Goal: Information Seeking & Learning: Learn about a topic

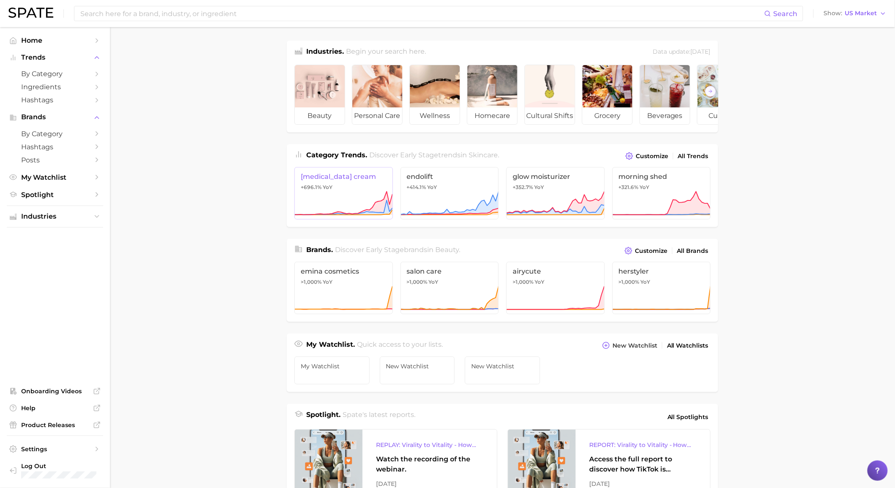
click at [320, 203] on icon at bounding box center [343, 203] width 98 height 25
click at [56, 76] on span "by Category" at bounding box center [55, 74] width 68 height 8
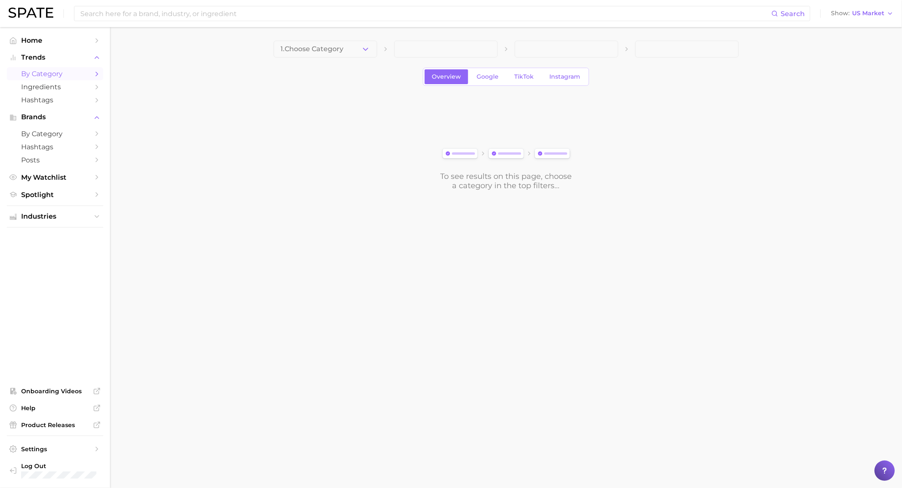
click at [308, 55] on button "1. Choose Category" at bounding box center [326, 49] width 104 height 17
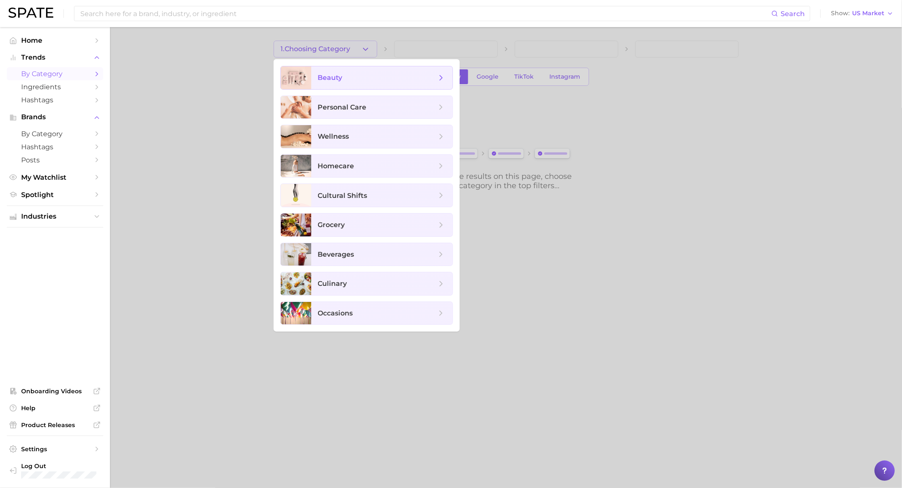
click at [315, 72] on span "beauty" at bounding box center [381, 77] width 141 height 23
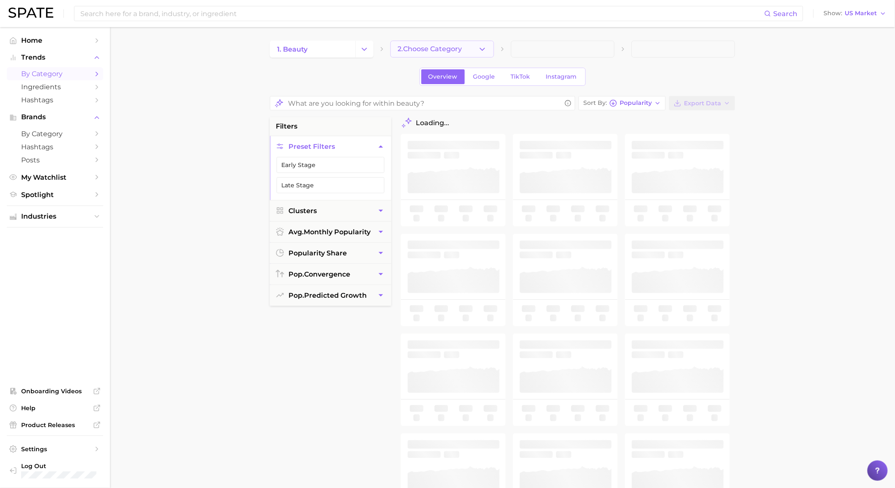
click at [420, 47] on span "2. Choose Category" at bounding box center [430, 49] width 64 height 8
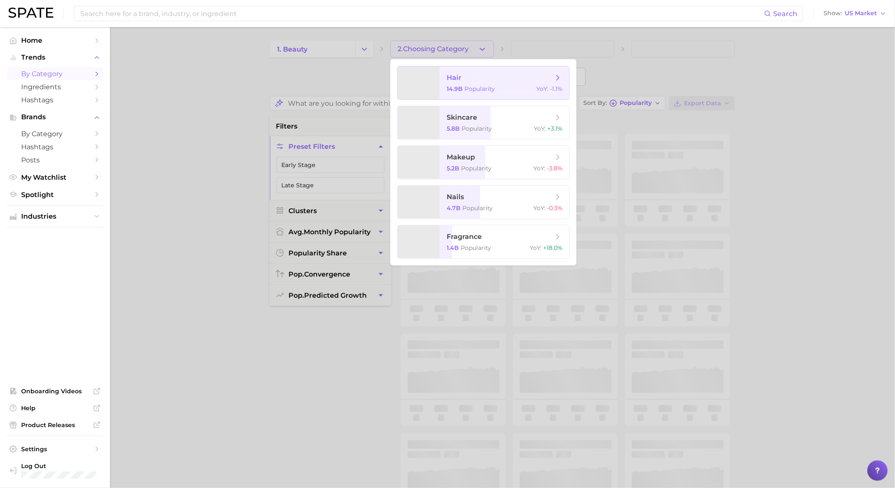
click at [448, 90] on span "14.9b" at bounding box center [455, 89] width 16 height 8
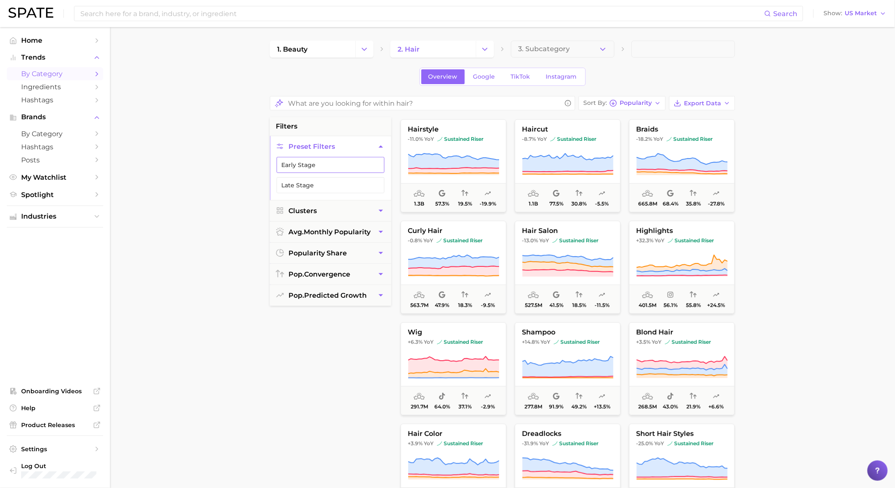
click at [304, 166] on button "Early Stage" at bounding box center [331, 165] width 108 height 16
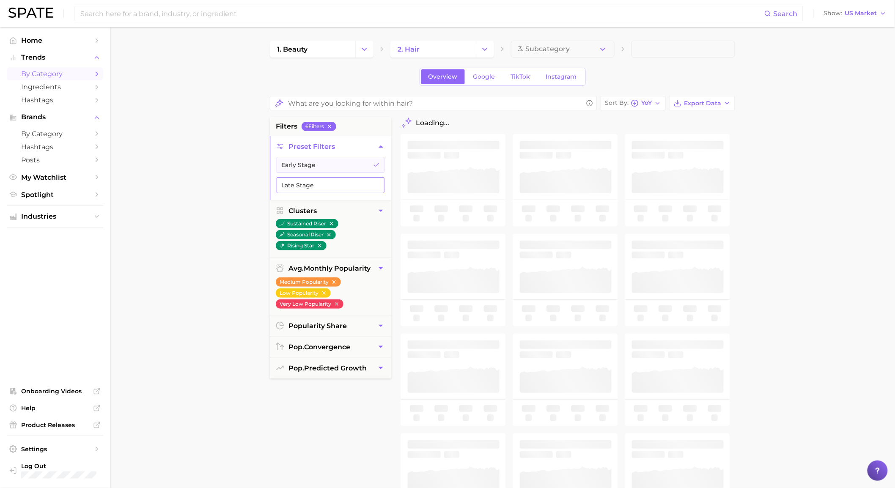
click at [304, 184] on button "Late Stage" at bounding box center [331, 185] width 108 height 16
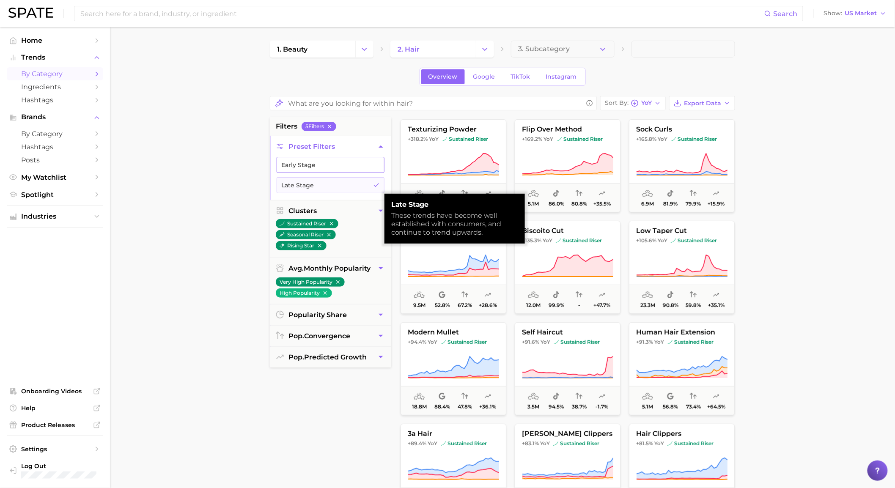
click at [320, 172] on button "Early Stage" at bounding box center [331, 165] width 108 height 16
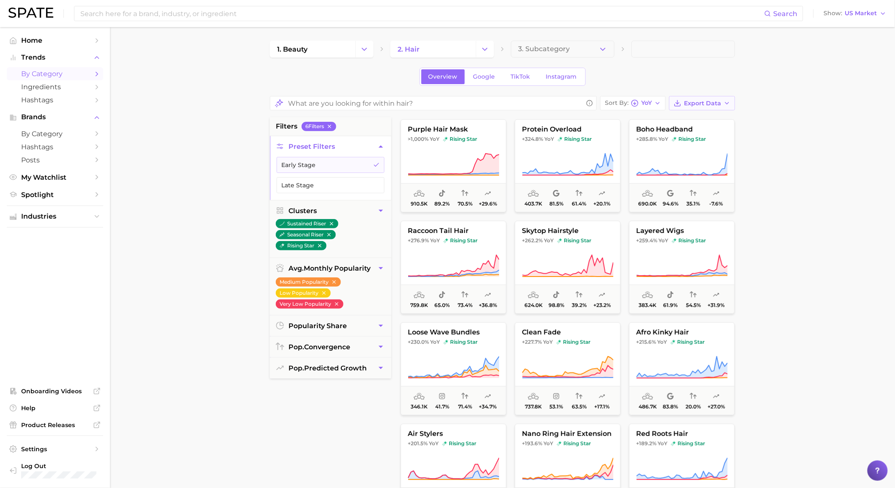
click at [709, 105] on span "Export Data" at bounding box center [702, 103] width 37 height 7
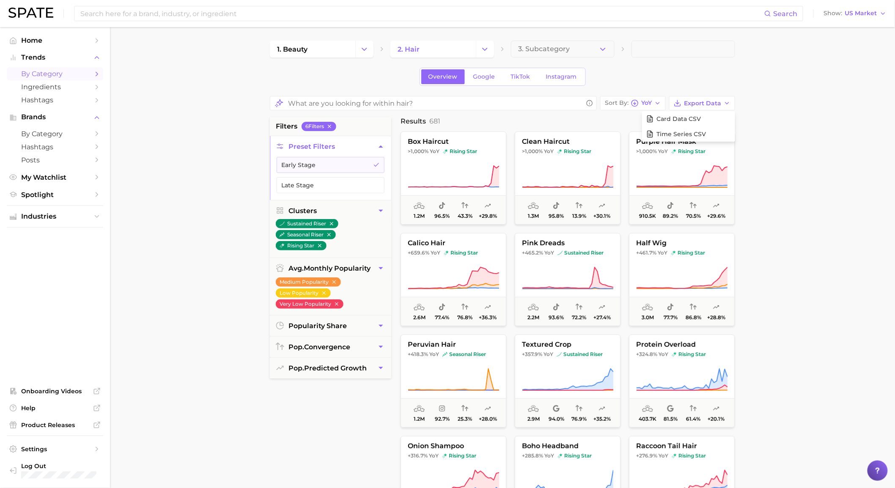
drag, startPoint x: 768, startPoint y: 106, endPoint x: 746, endPoint y: 112, distance: 22.4
click at [768, 106] on main "1. beauty 2. hair 3. Subcategory Overview Google TikTok Instagram Sort By YoY E…" at bounding box center [502, 355] width 785 height 656
click at [707, 100] on span "Export Data" at bounding box center [702, 103] width 37 height 7
click at [705, 112] on button "Card Data CSV" at bounding box center [688, 118] width 93 height 15
click at [478, 83] on link "Google" at bounding box center [484, 76] width 36 height 15
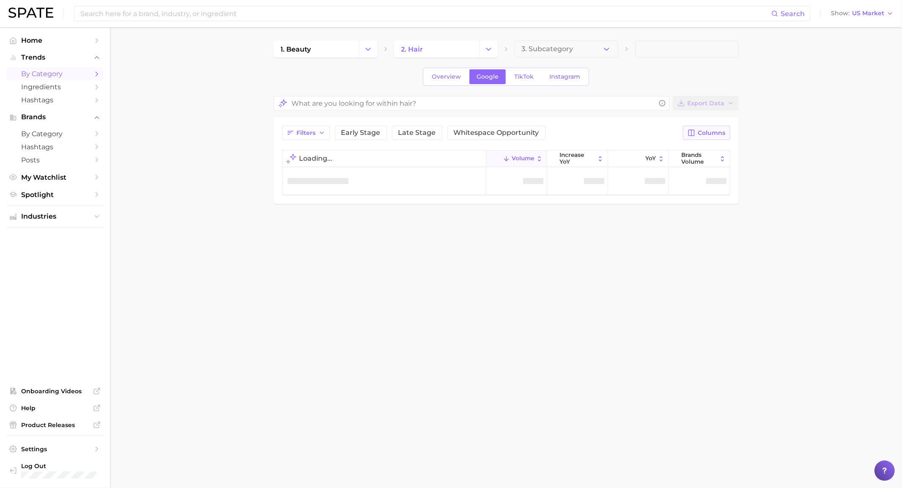
click at [699, 133] on span "Columns" at bounding box center [711, 132] width 27 height 7
click at [609, 189] on button "increase QoQ" at bounding box center [662, 191] width 135 height 14
click at [607, 204] on rect at bounding box center [604, 205] width 7 height 7
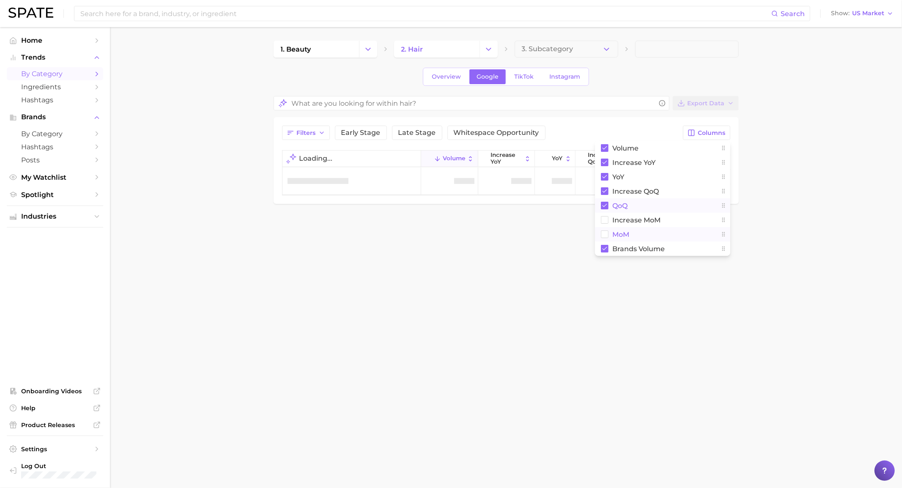
click at [606, 228] on button "MoM" at bounding box center [662, 234] width 135 height 14
click at [605, 224] on button "increase MoM" at bounding box center [662, 220] width 135 height 14
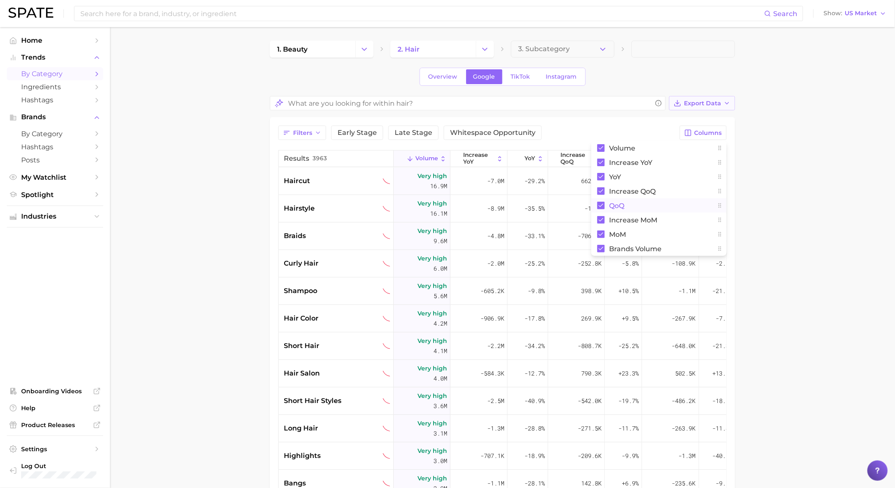
click at [683, 102] on button "Export Data" at bounding box center [702, 103] width 66 height 14
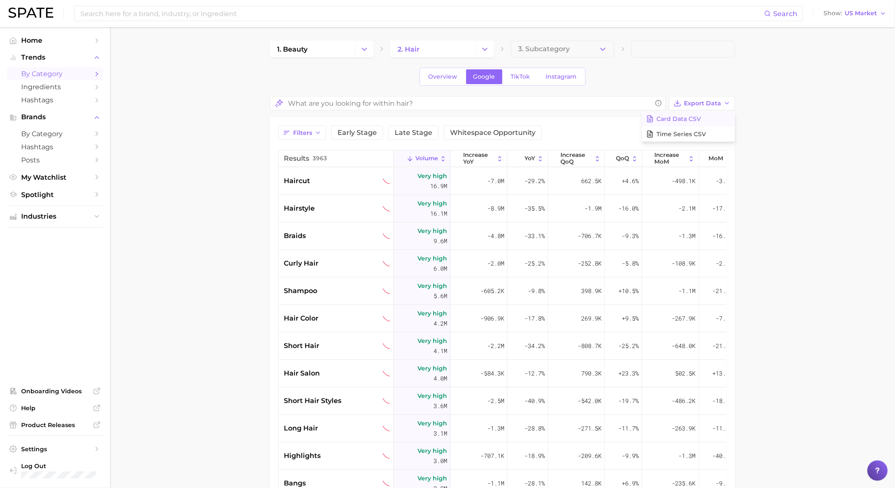
click at [684, 116] on span "Card Data CSV" at bounding box center [678, 118] width 44 height 7
click at [527, 70] on link "TikTok" at bounding box center [521, 76] width 34 height 15
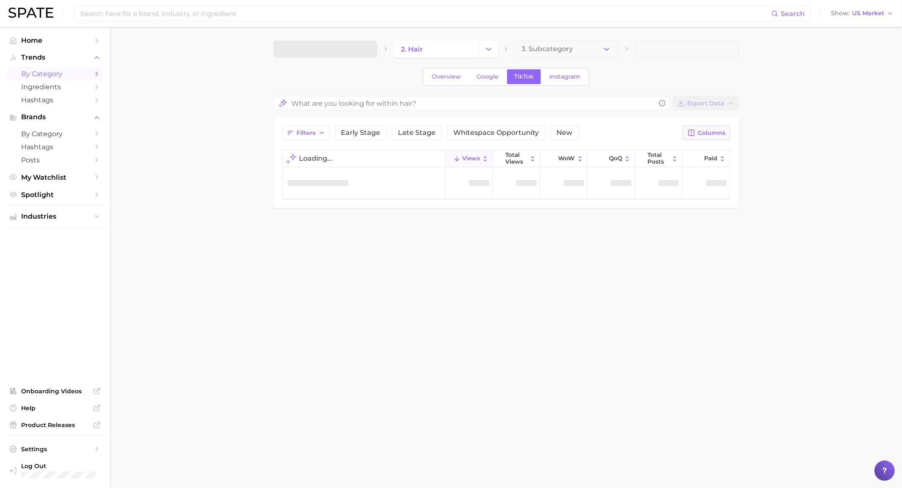
click at [699, 137] on button "Columns" at bounding box center [706, 133] width 47 height 14
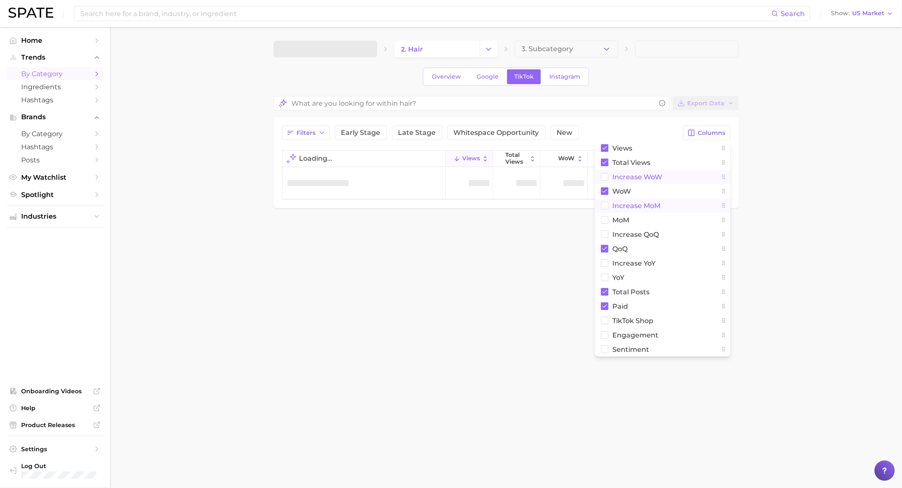
click at [607, 180] on button "Increase WoW" at bounding box center [662, 177] width 135 height 14
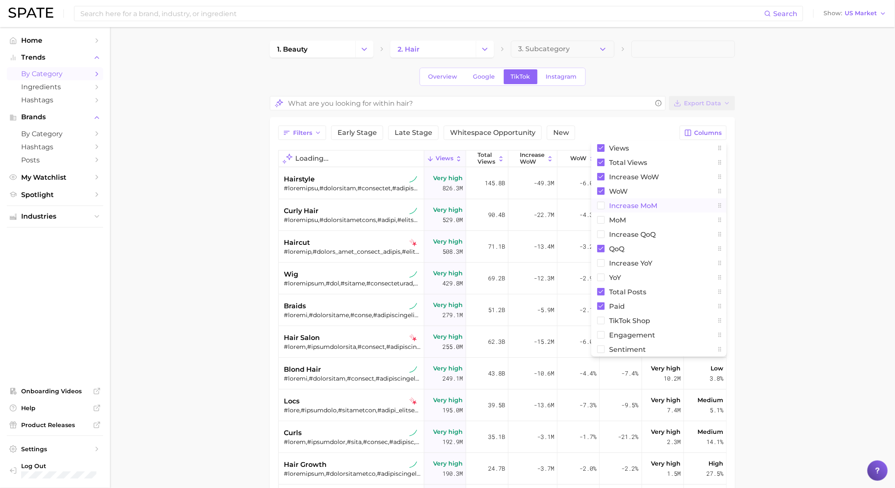
click at [602, 205] on rect at bounding box center [601, 205] width 7 height 7
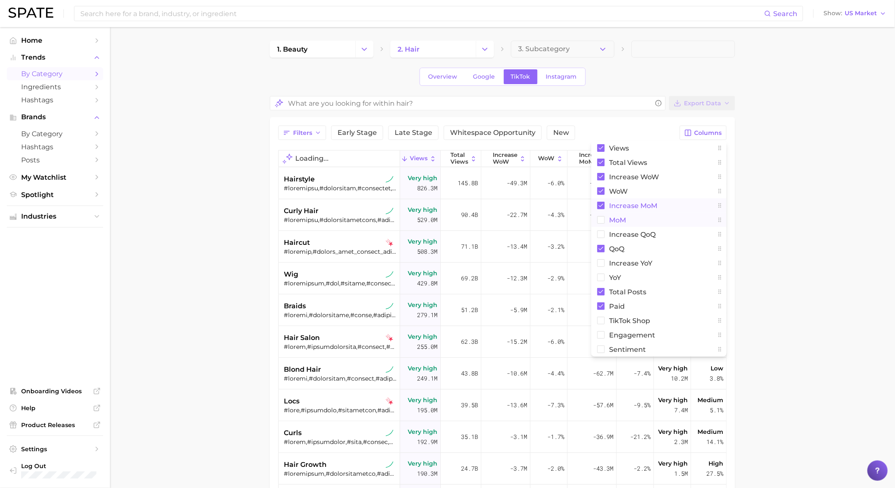
click at [601, 217] on rect at bounding box center [601, 220] width 7 height 7
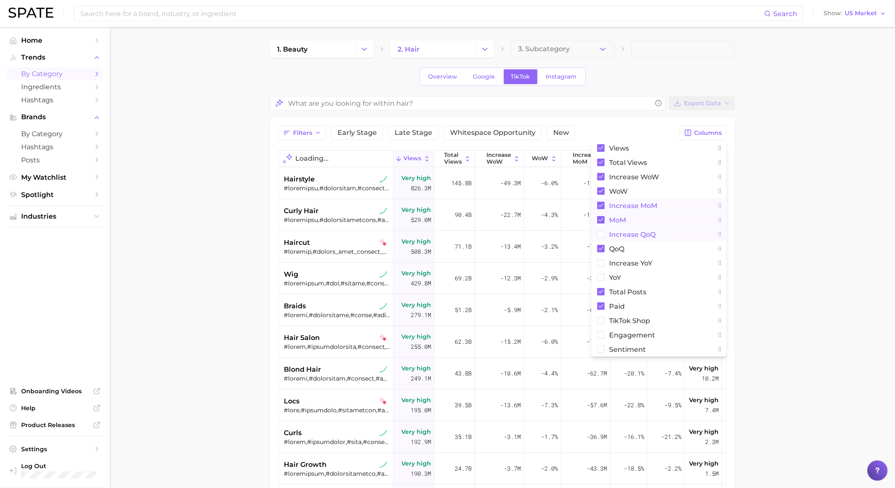
click at [601, 235] on rect at bounding box center [601, 234] width 7 height 7
click at [601, 265] on rect at bounding box center [601, 263] width 7 height 7
click at [601, 277] on rect at bounding box center [601, 277] width 7 height 7
click at [599, 318] on rect at bounding box center [601, 320] width 7 height 7
drag, startPoint x: 599, startPoint y: 332, endPoint x: 601, endPoint y: 347, distance: 15.3
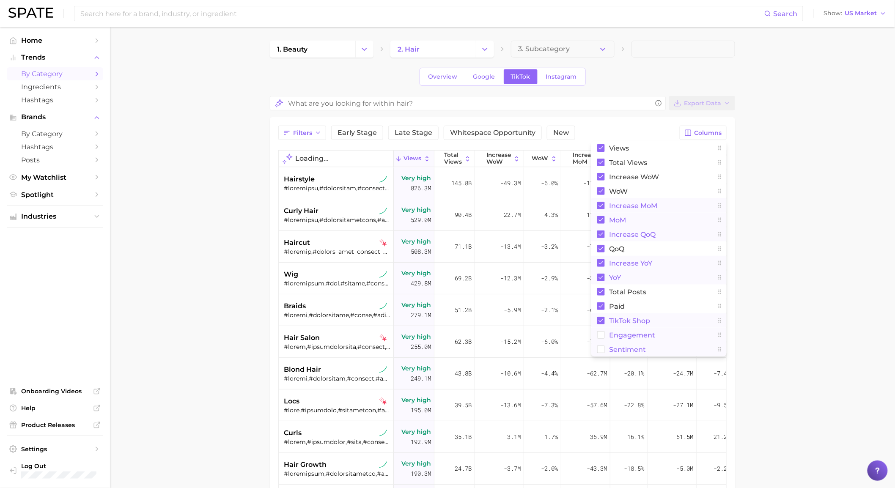
click at [599, 332] on rect at bounding box center [601, 335] width 7 height 7
click at [601, 353] on button "Sentiment" at bounding box center [658, 349] width 135 height 14
click at [715, 104] on span "Export Data" at bounding box center [702, 103] width 37 height 7
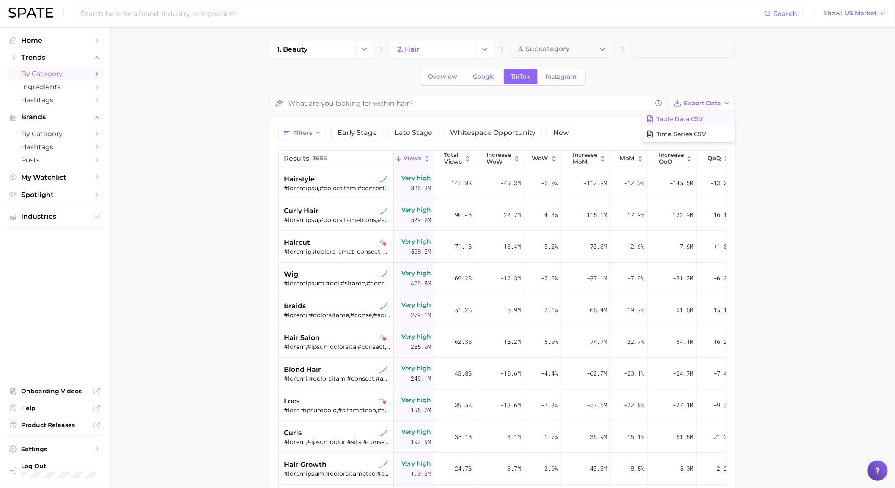
click at [686, 117] on span "Table Data CSV" at bounding box center [679, 118] width 47 height 7
click at [558, 74] on span "Instagram" at bounding box center [561, 76] width 31 height 7
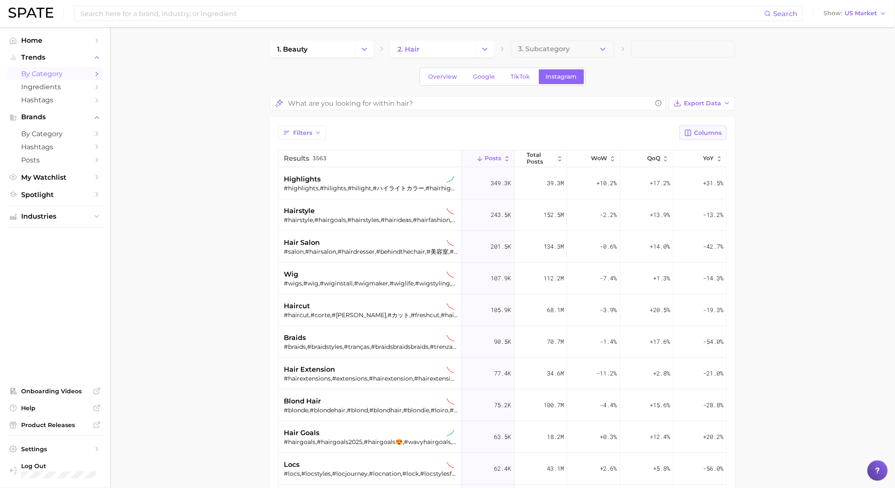
click at [703, 130] on span "Columns" at bounding box center [707, 132] width 27 height 7
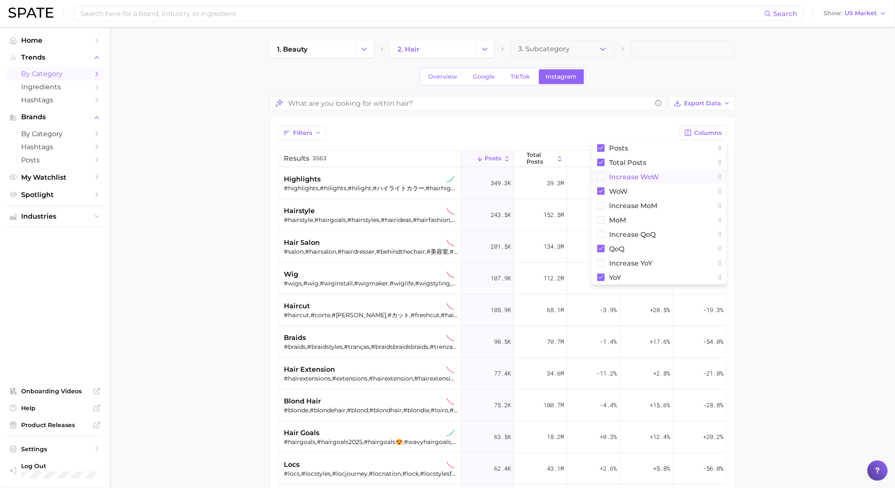
click at [614, 178] on span "Increase WoW" at bounding box center [634, 176] width 50 height 7
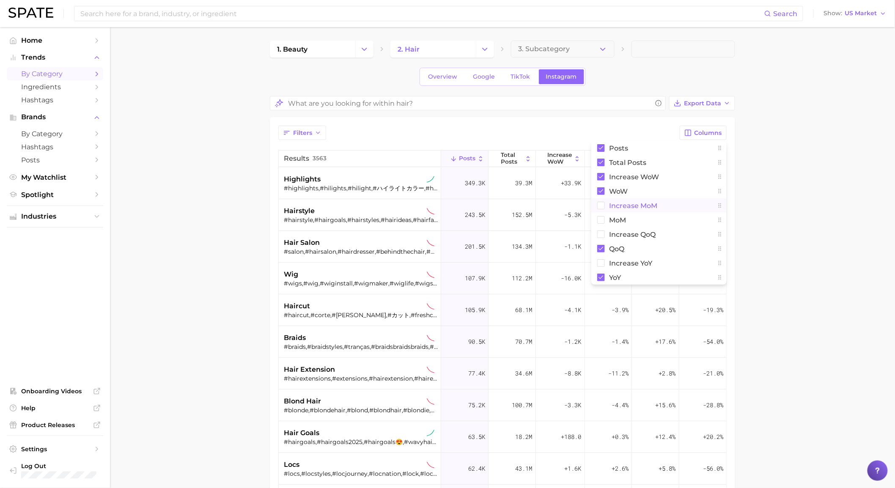
click at [611, 208] on span "Increase MoM" at bounding box center [633, 205] width 48 height 7
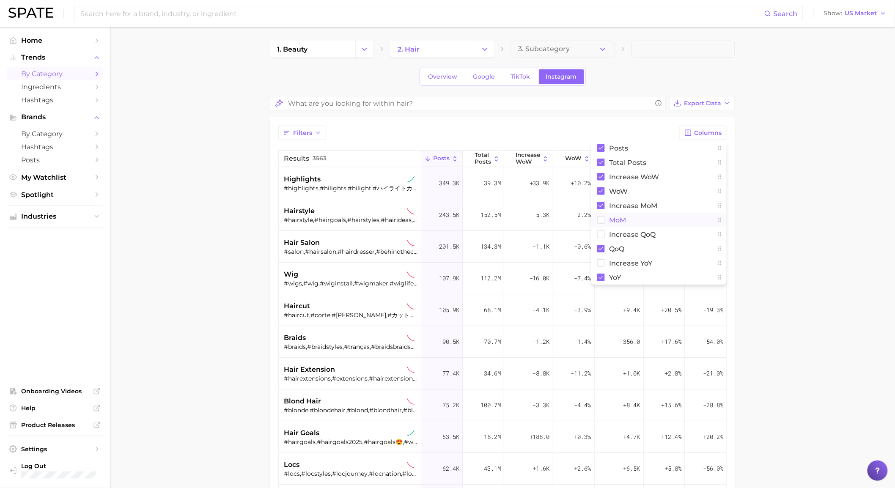
click at [612, 220] on span "MoM" at bounding box center [617, 220] width 17 height 7
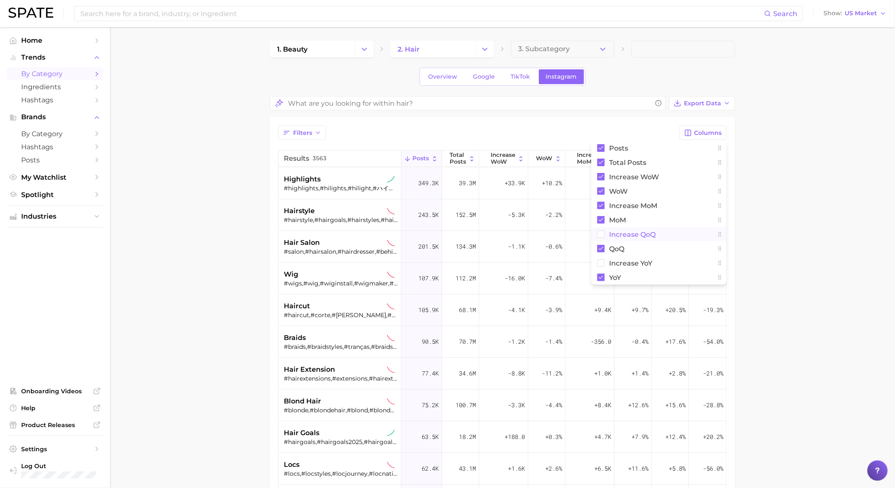
click at [612, 233] on span "Increase QoQ" at bounding box center [632, 234] width 47 height 7
click at [611, 257] on button "Increase YoY" at bounding box center [658, 263] width 135 height 14
click at [723, 99] on button "Export Data" at bounding box center [702, 103] width 66 height 14
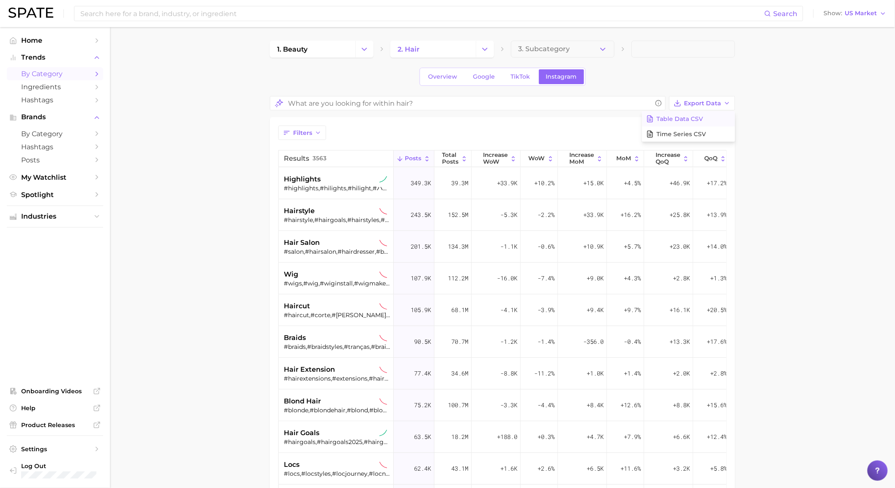
click at [708, 118] on button "Table Data CSV" at bounding box center [688, 118] width 93 height 15
click at [485, 50] on icon "Change Category" at bounding box center [484, 49] width 9 height 9
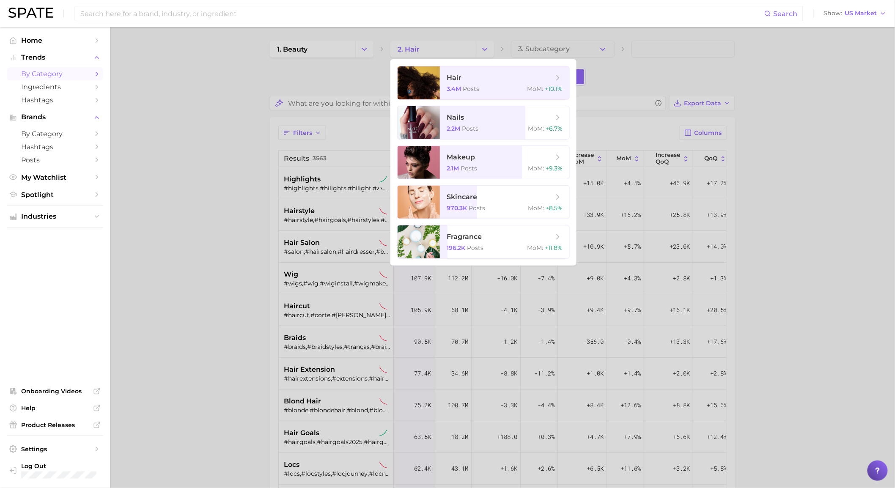
click at [485, 50] on div at bounding box center [447, 244] width 895 height 488
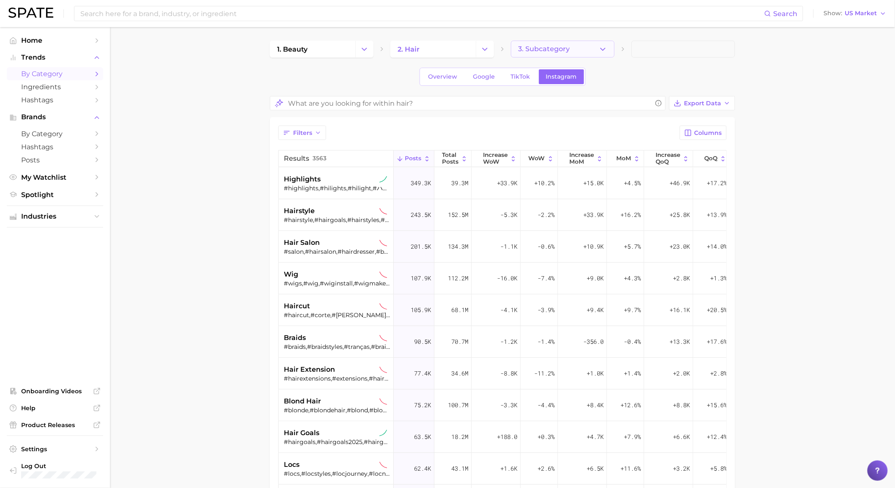
click at [570, 54] on button "3. Subcategory" at bounding box center [563, 49] width 104 height 17
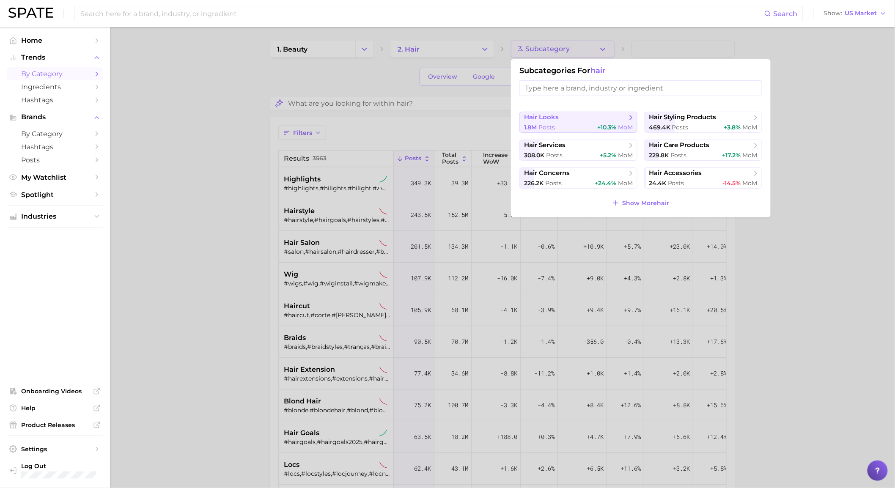
click at [589, 116] on span "hair looks" at bounding box center [575, 117] width 103 height 8
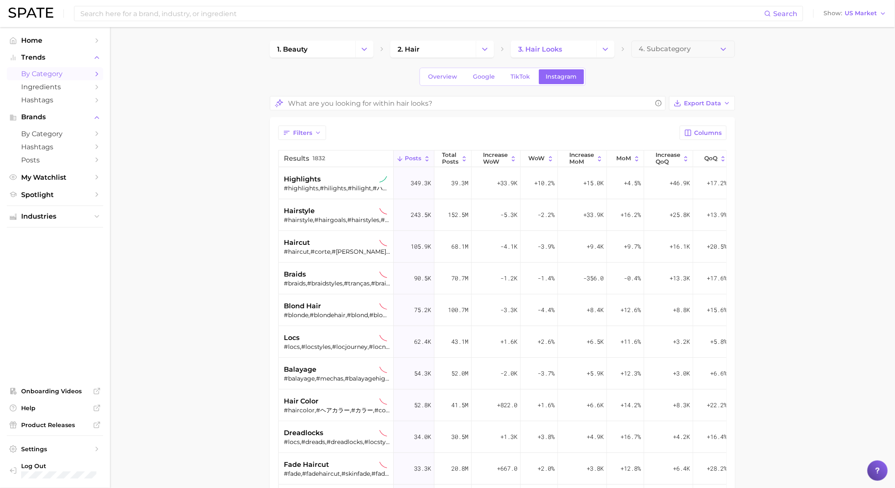
click at [411, 75] on div "Overview Google TikTok Instagram" at bounding box center [502, 77] width 465 height 18
click at [420, 77] on div "Overview Google TikTok Instagram" at bounding box center [502, 77] width 465 height 18
click at [426, 77] on link "Overview" at bounding box center [443, 76] width 44 height 15
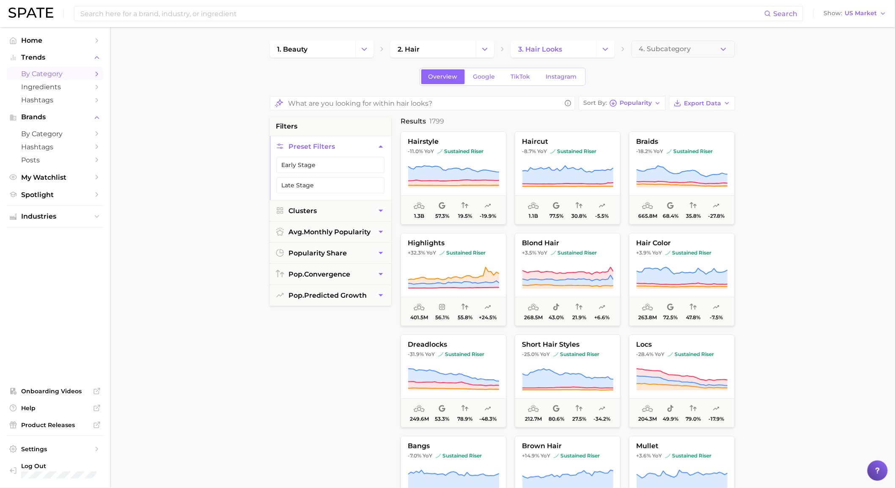
click at [491, 48] on button "Change Category" at bounding box center [485, 49] width 18 height 17
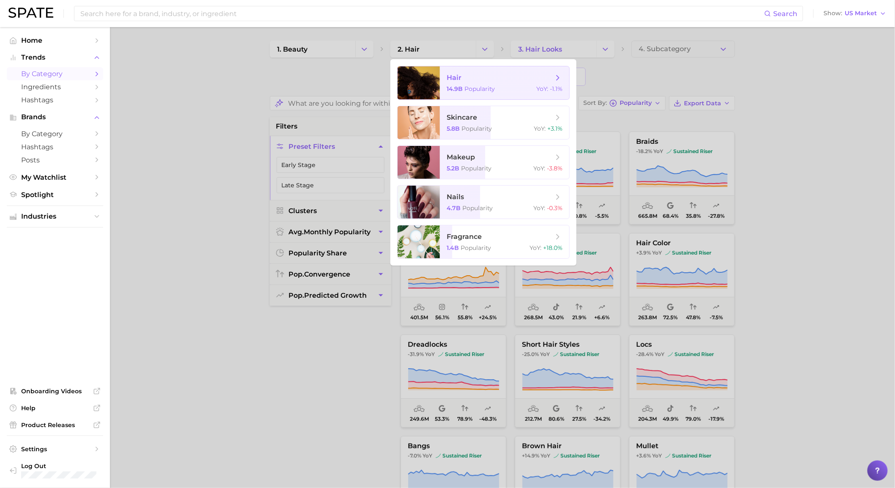
click at [480, 80] on span "hair" at bounding box center [500, 77] width 107 height 9
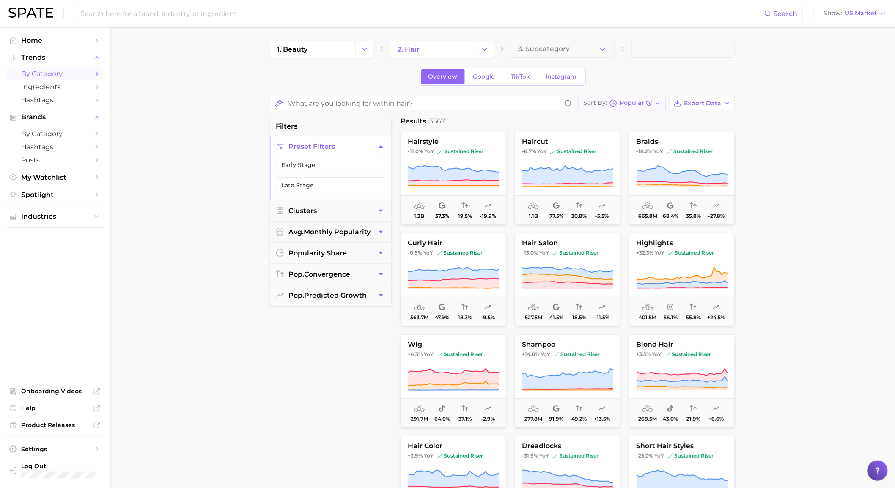
click at [656, 98] on button "Sort By Popularity" at bounding box center [622, 103] width 87 height 14
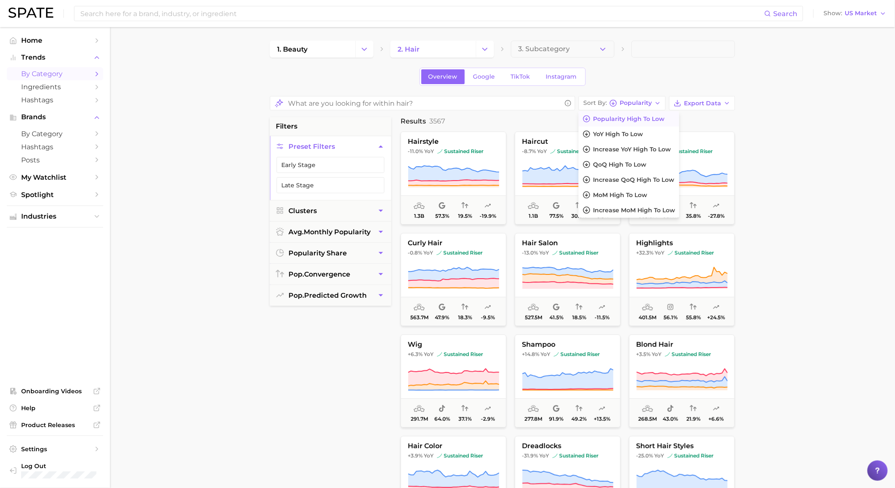
click at [676, 68] on div "Overview Google TikTok Instagram" at bounding box center [502, 77] width 465 height 18
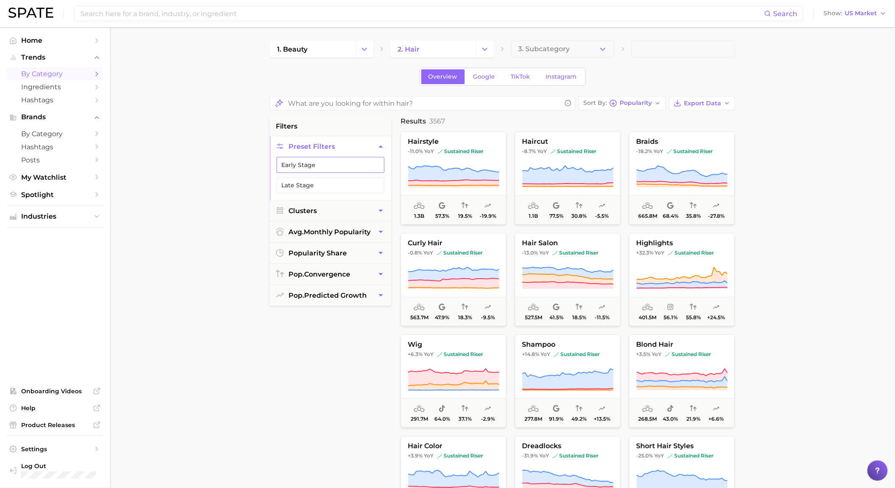
click at [319, 162] on button "Early Stage" at bounding box center [331, 165] width 108 height 16
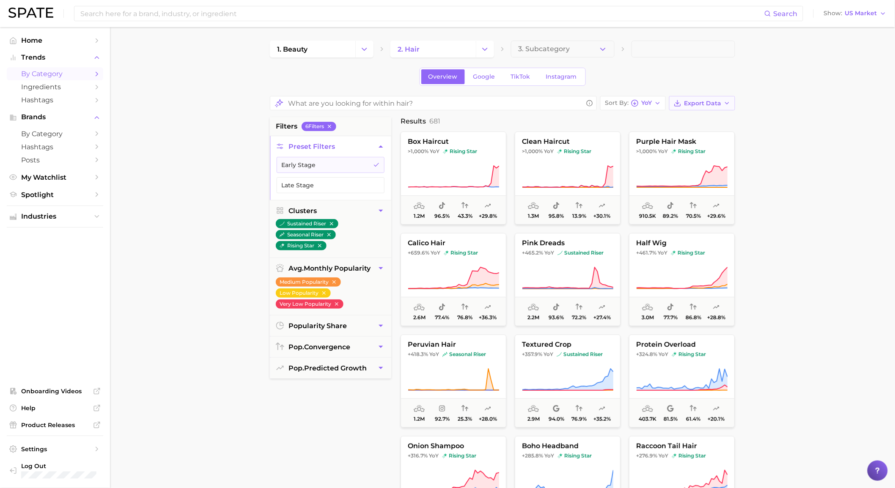
click at [707, 102] on span "Export Data" at bounding box center [702, 103] width 37 height 7
click at [703, 115] on button "Card Data CSV" at bounding box center [688, 118] width 93 height 15
click at [686, 104] on span "Export Data" at bounding box center [702, 103] width 37 height 7
click at [686, 115] on span "Card Data CSV" at bounding box center [678, 118] width 44 height 7
drag, startPoint x: 377, startPoint y: 160, endPoint x: 377, endPoint y: 175, distance: 15.7
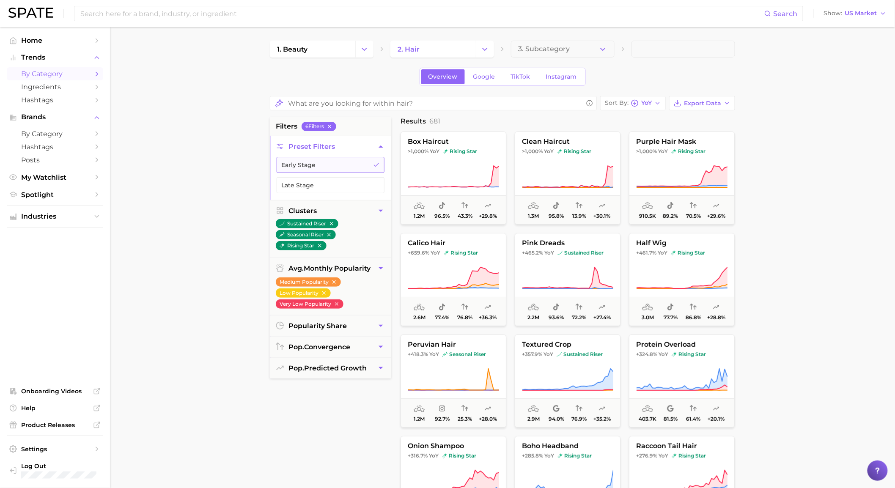
click at [377, 160] on button "Early Stage" at bounding box center [331, 165] width 108 height 16
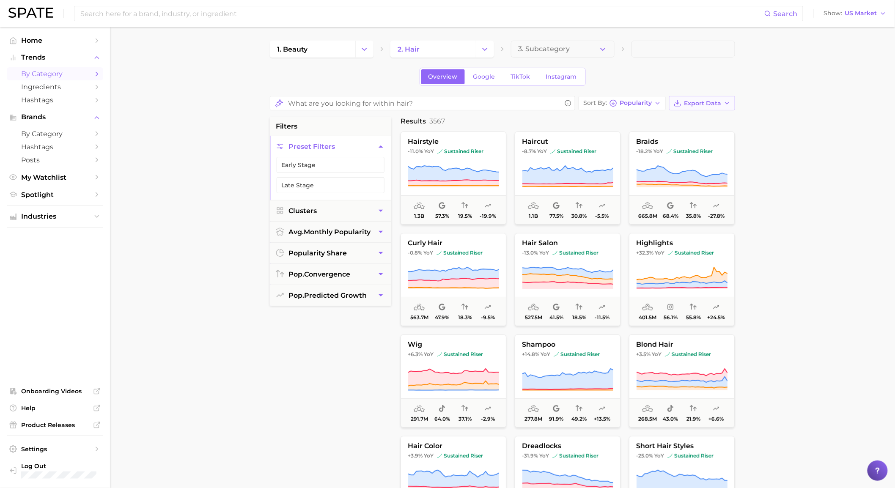
click at [694, 101] on span "Export Data" at bounding box center [702, 103] width 37 height 7
click at [688, 117] on span "Card Data CSV" at bounding box center [678, 118] width 44 height 7
click at [479, 51] on button "Change Category" at bounding box center [485, 49] width 18 height 17
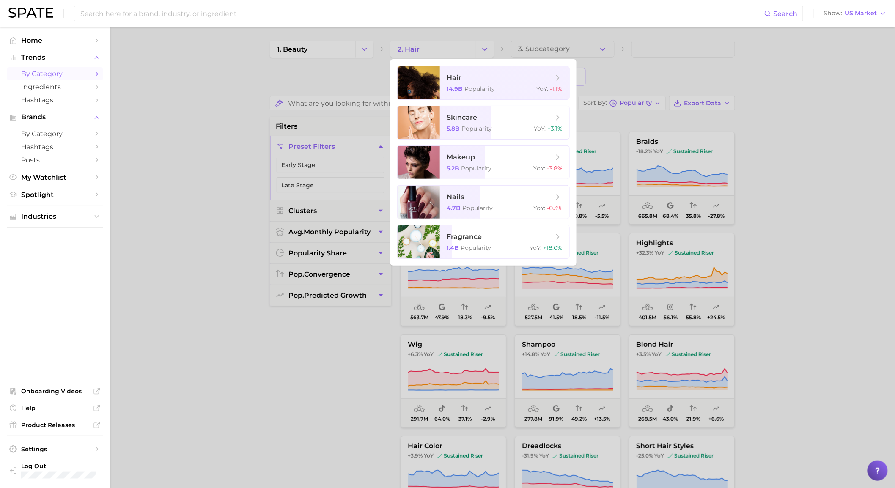
click at [601, 36] on div at bounding box center [447, 244] width 895 height 488
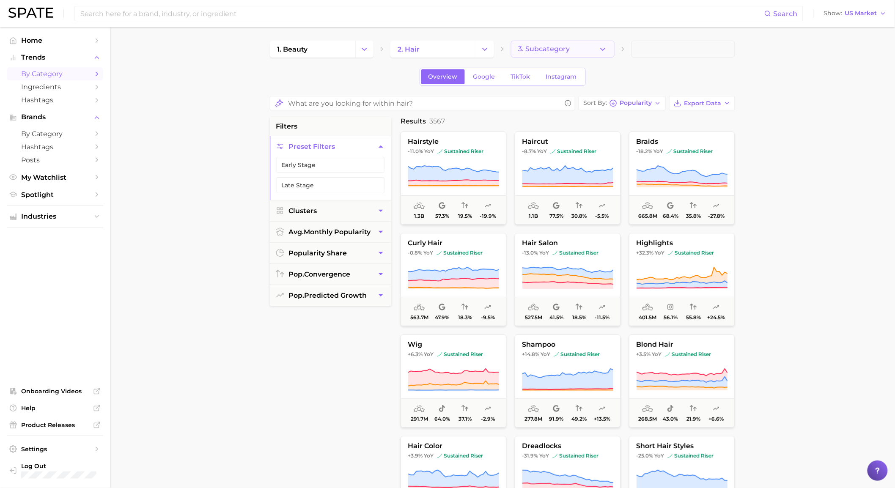
click at [603, 45] on icon "button" at bounding box center [602, 49] width 9 height 9
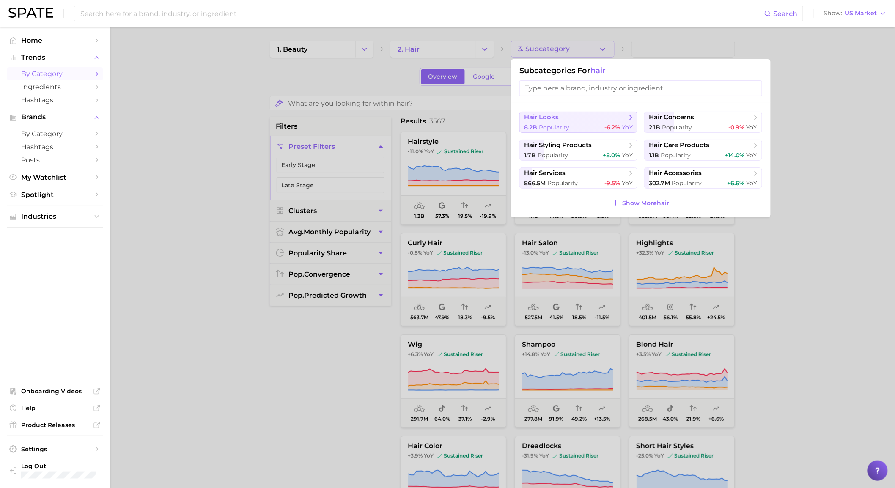
click at [605, 123] on button "hair looks 8.2b Popularity -6.2% YoY" at bounding box center [578, 122] width 118 height 21
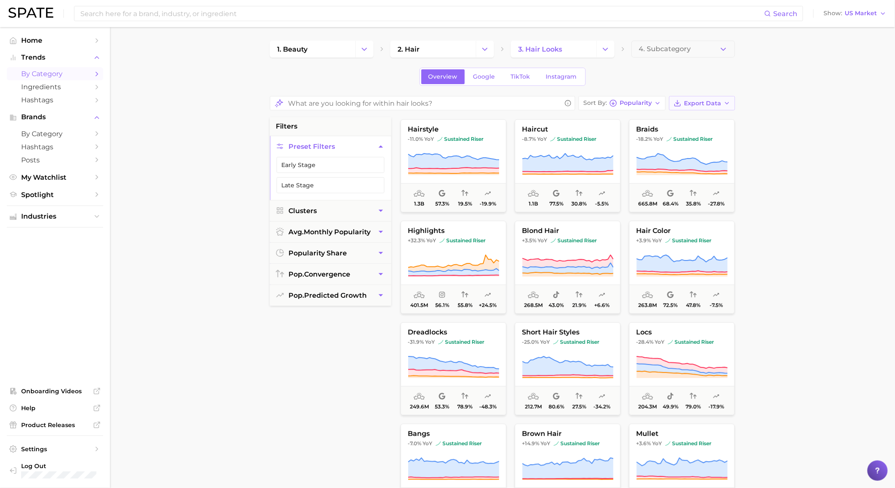
click at [691, 104] on span "Export Data" at bounding box center [702, 103] width 37 height 7
click at [686, 124] on button "Card Data CSV" at bounding box center [688, 118] width 93 height 15
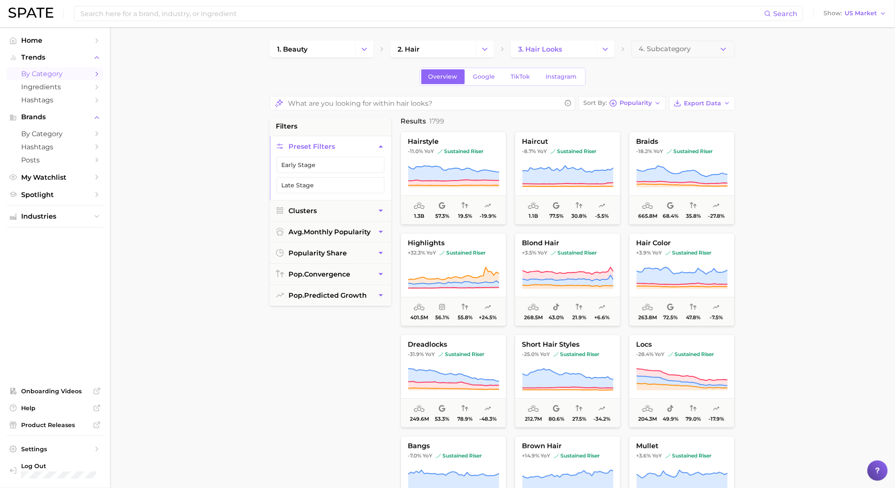
click at [494, 52] on div "1. beauty 2. hair 3. hair looks 4. Subcategory" at bounding box center [502, 49] width 465 height 17
click at [481, 56] on button "Change Category" at bounding box center [485, 49] width 18 height 17
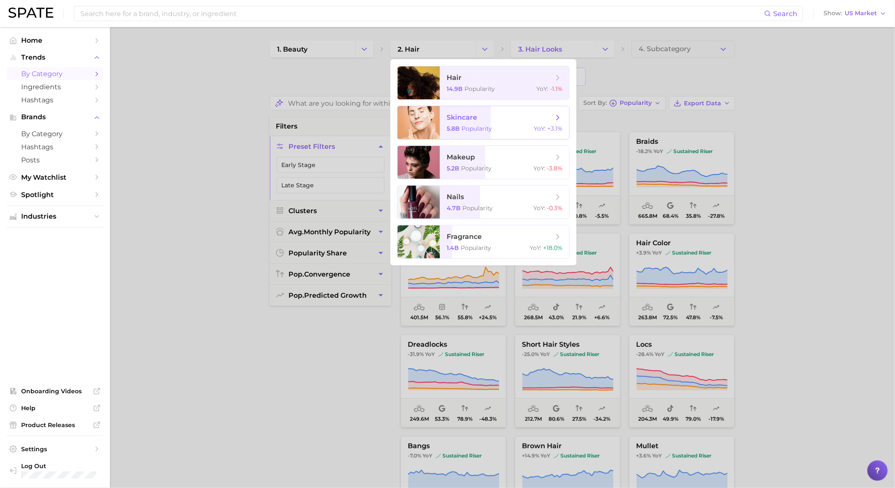
click at [466, 125] on span "Popularity" at bounding box center [476, 129] width 30 height 8
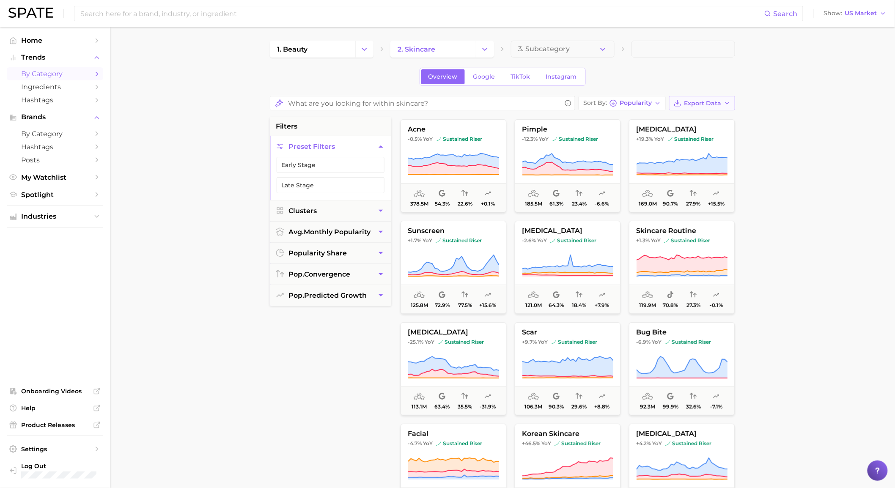
click at [718, 108] on button "Export Data" at bounding box center [702, 103] width 66 height 14
click at [715, 120] on button "Card Data CSV" at bounding box center [688, 118] width 93 height 15
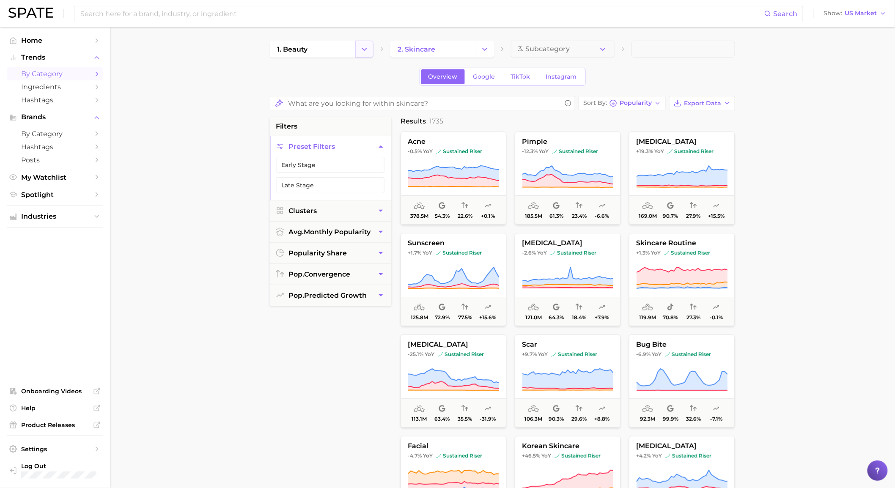
click at [362, 49] on icon "Change Category" at bounding box center [364, 49] width 9 height 9
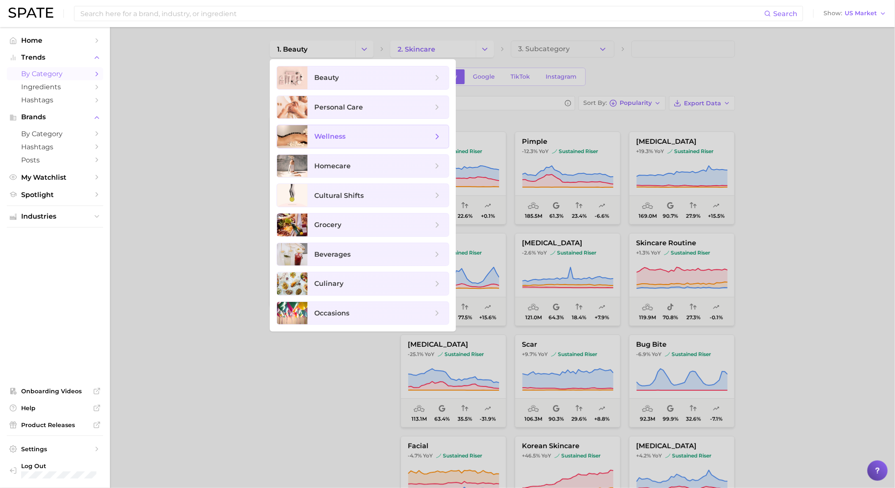
click at [349, 137] on span "wellness" at bounding box center [373, 136] width 118 height 9
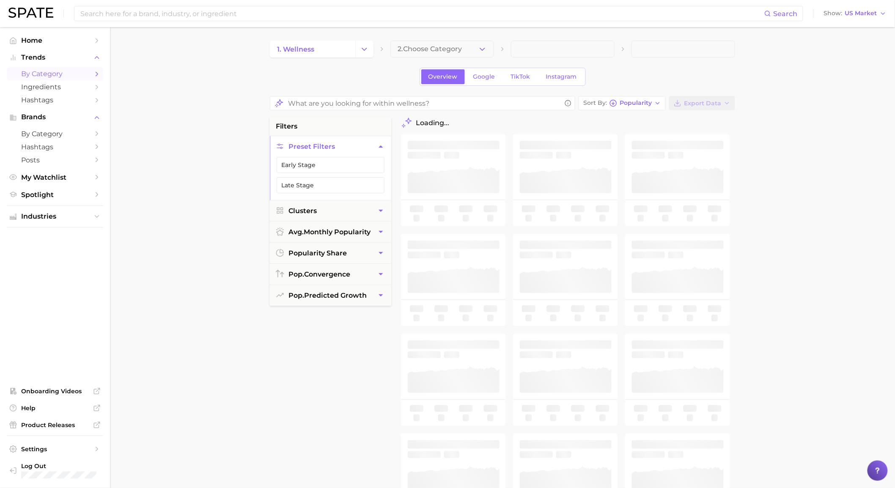
click at [483, 49] on icon "button" at bounding box center [482, 49] width 9 height 9
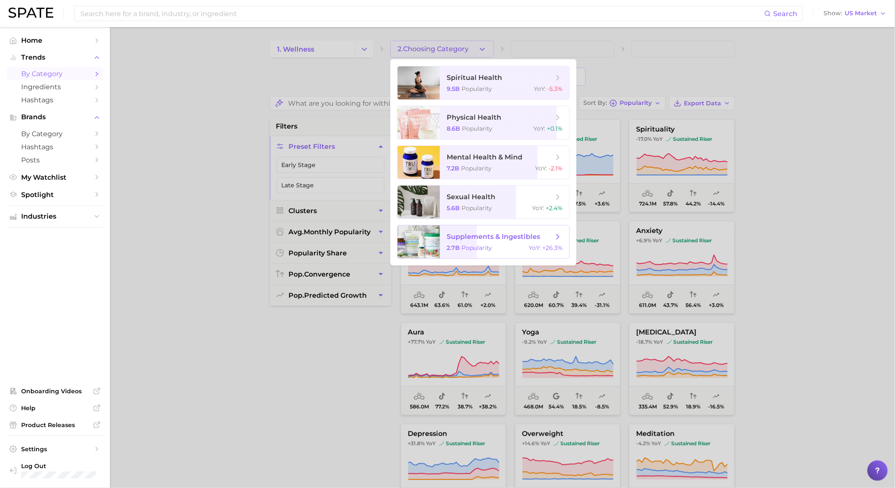
click at [476, 236] on span "supplements & ingestibles" at bounding box center [493, 237] width 93 height 8
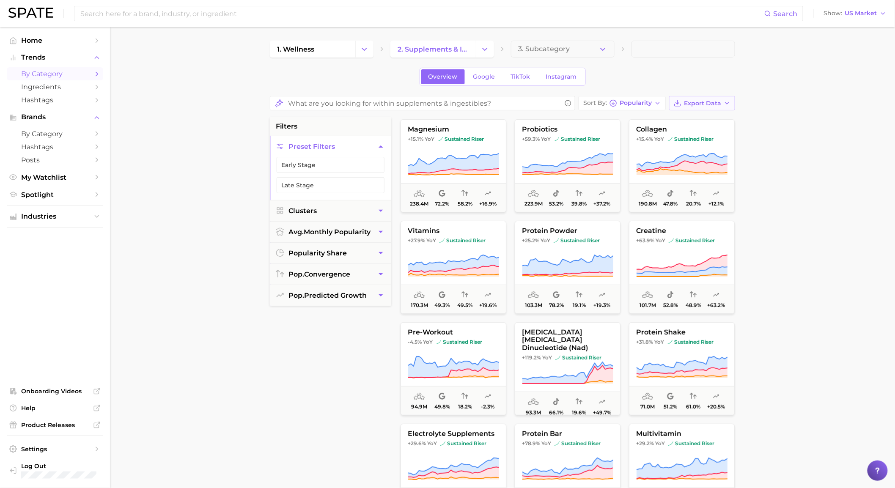
click at [704, 98] on button "Export Data" at bounding box center [702, 103] width 66 height 14
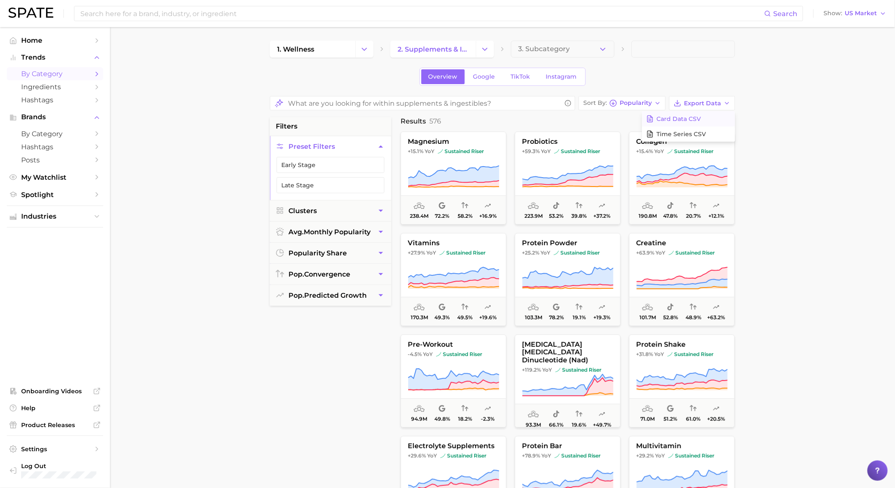
click at [706, 118] on button "Card Data CSV" at bounding box center [688, 118] width 93 height 15
click at [362, 49] on icon "Change Category" at bounding box center [364, 49] width 9 height 9
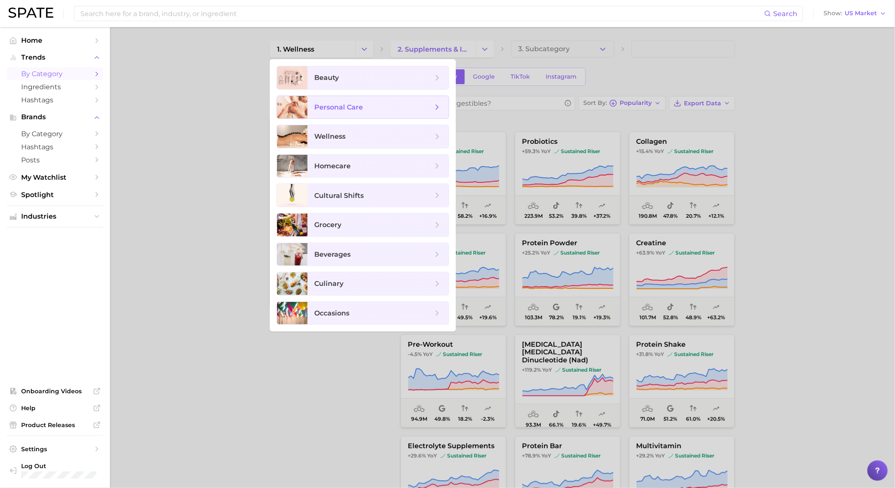
click at [360, 110] on span "personal care" at bounding box center [338, 107] width 49 height 8
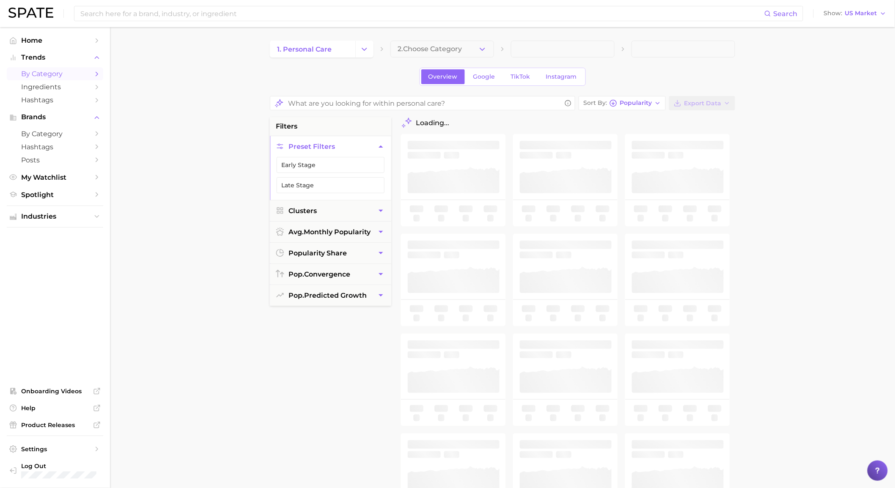
click at [447, 44] on button "2. Choose Category" at bounding box center [442, 49] width 104 height 17
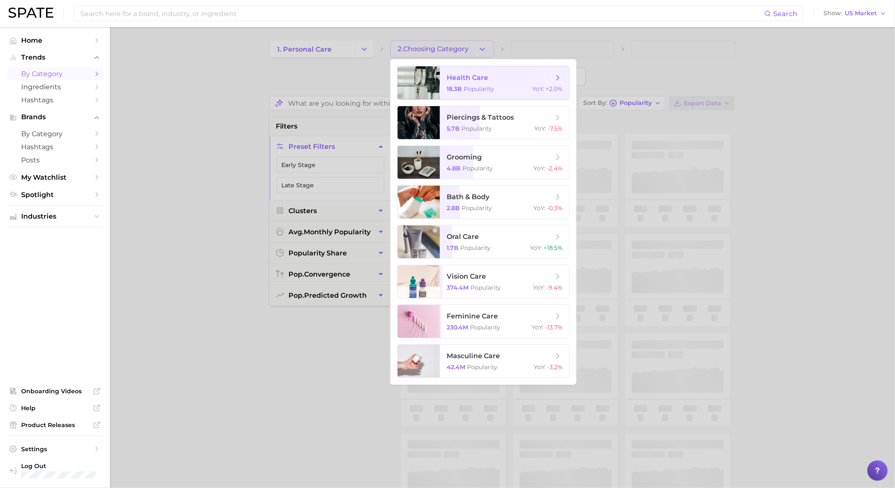
click at [472, 74] on span "health care" at bounding box center [467, 78] width 41 height 8
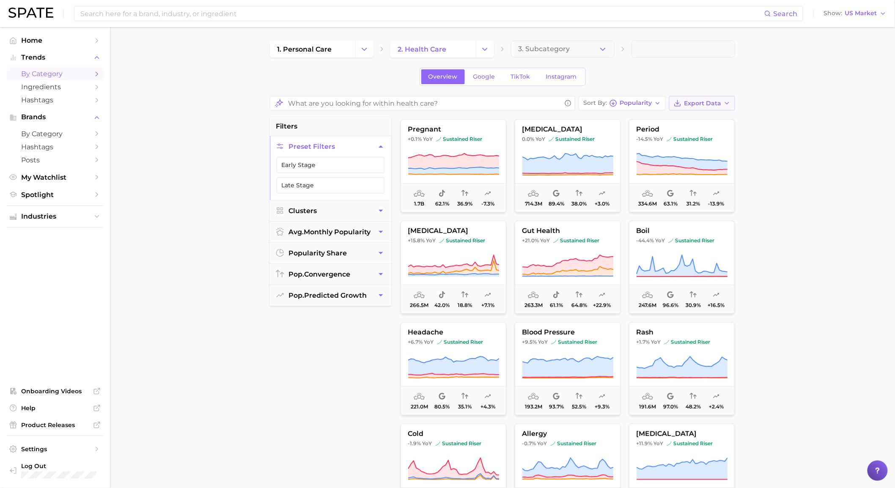
click at [716, 106] on span "Export Data" at bounding box center [702, 103] width 37 height 7
click at [716, 113] on button "Card Data CSV" at bounding box center [688, 118] width 93 height 15
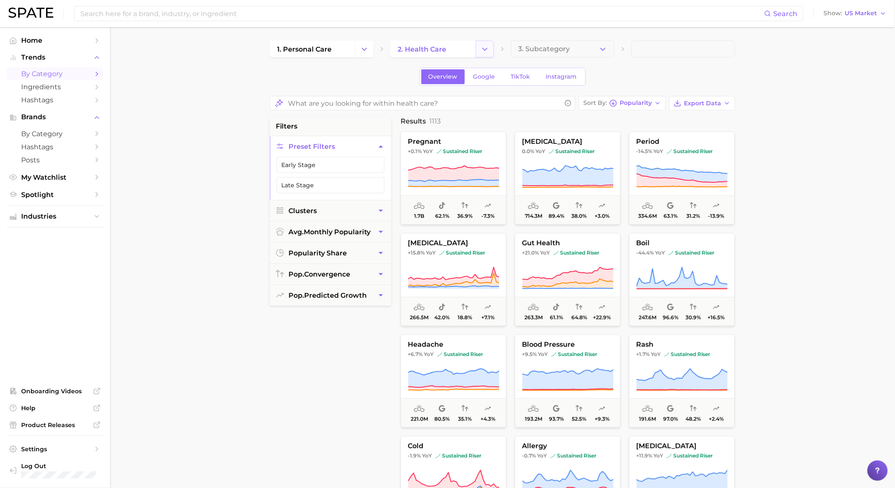
click at [484, 47] on icon "Change Category" at bounding box center [484, 49] width 9 height 9
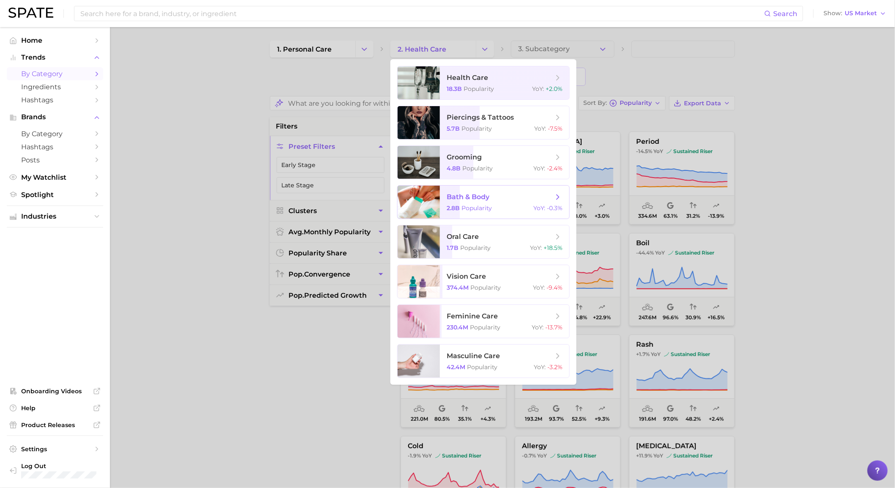
click at [498, 200] on span "bath & body" at bounding box center [500, 196] width 107 height 9
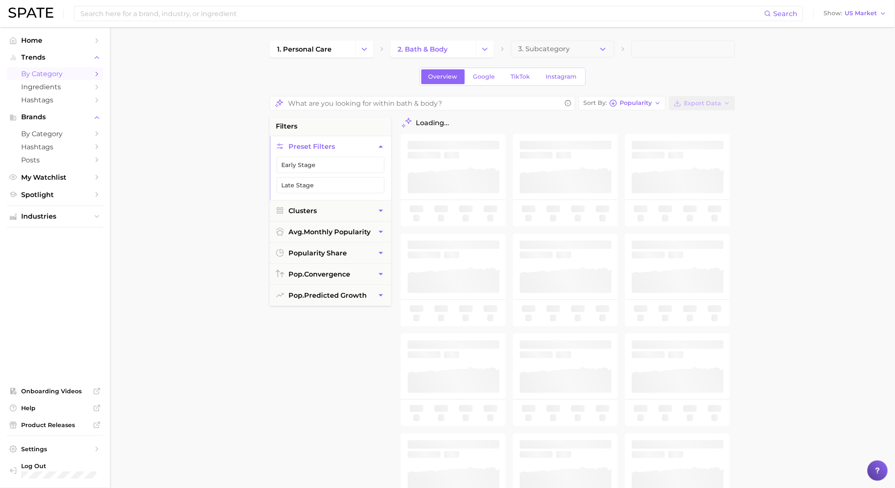
click at [781, 163] on main "1. personal care 2. bath & body 3. Subcategory Overview Google TikTok Instagram…" at bounding box center [502, 349] width 785 height 644
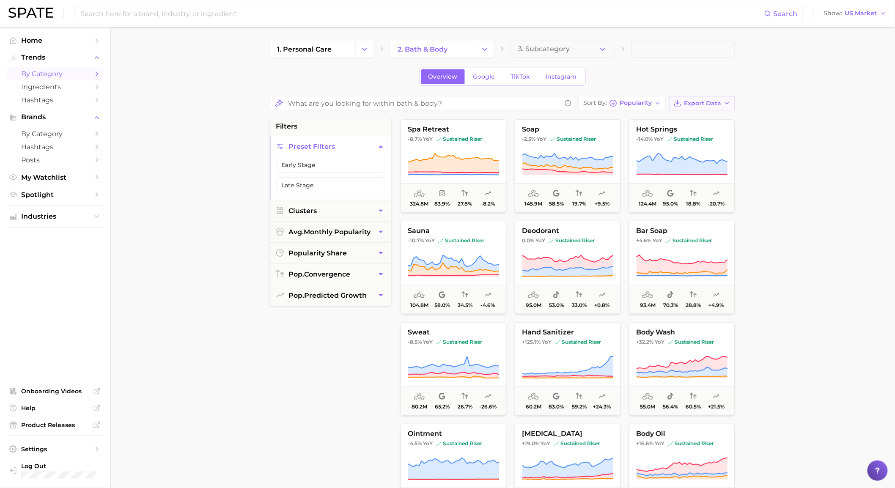
click at [677, 103] on polyline "button" at bounding box center [677, 103] width 3 height 2
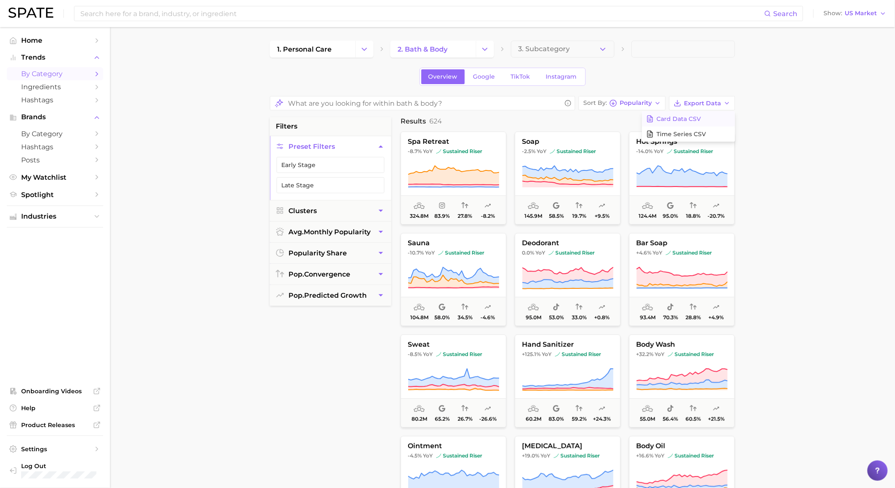
click at [679, 113] on button "Card Data CSV" at bounding box center [688, 118] width 93 height 15
click at [491, 49] on button "Change Category" at bounding box center [485, 49] width 18 height 17
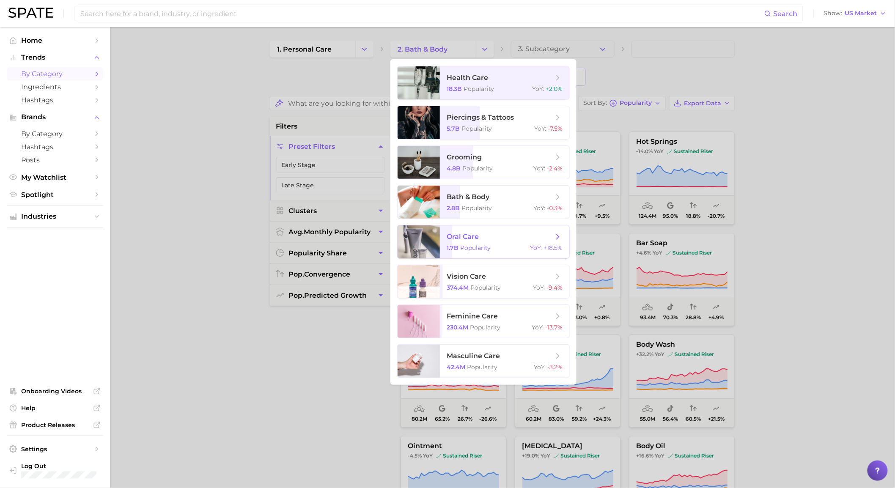
click at [484, 244] on span "Popularity" at bounding box center [475, 248] width 30 height 8
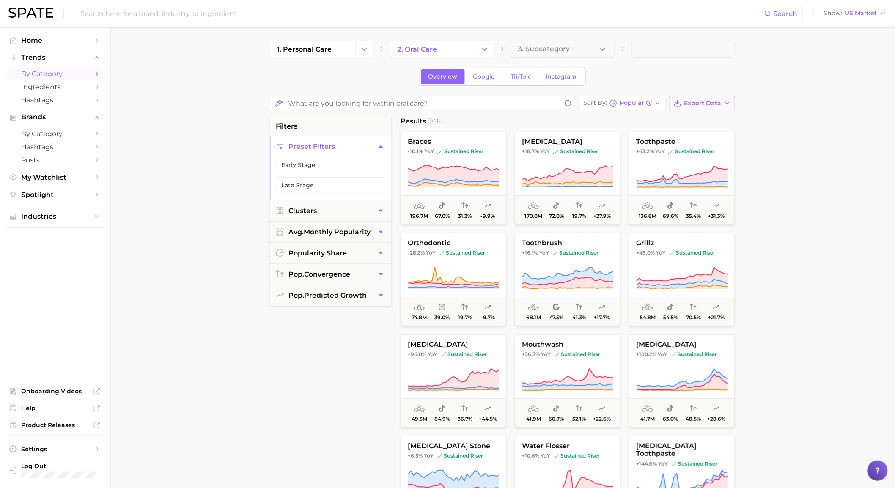
click at [724, 103] on icon "button" at bounding box center [727, 103] width 7 height 7
click at [696, 121] on span "Card Data CSV" at bounding box center [678, 118] width 44 height 7
click at [481, 74] on span "Google" at bounding box center [484, 76] width 22 height 7
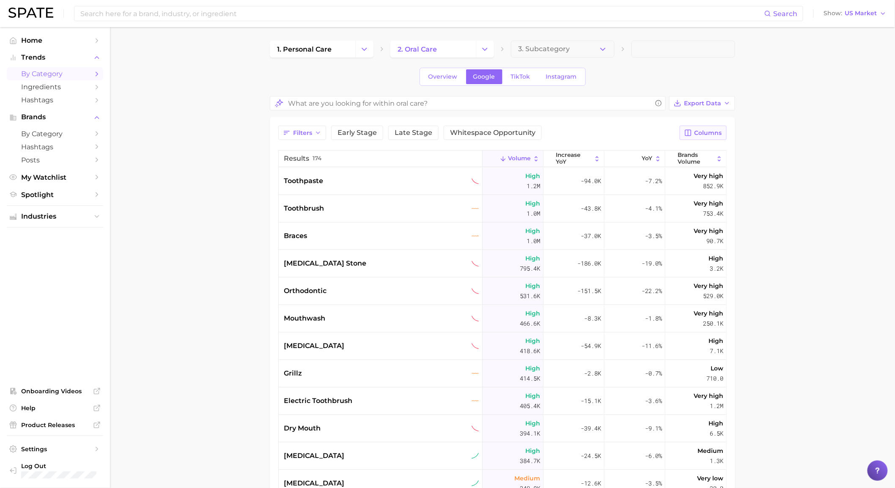
click at [701, 130] on span "Columns" at bounding box center [707, 132] width 27 height 7
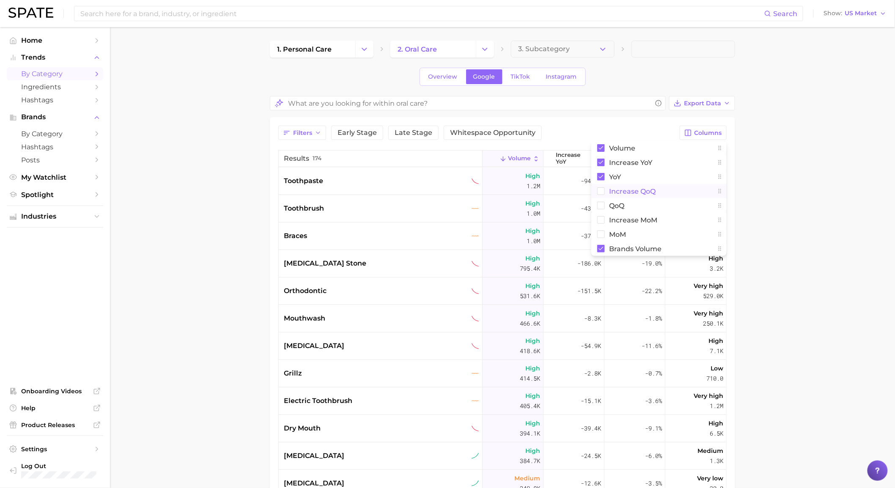
click at [614, 191] on span "increase QoQ" at bounding box center [632, 191] width 47 height 7
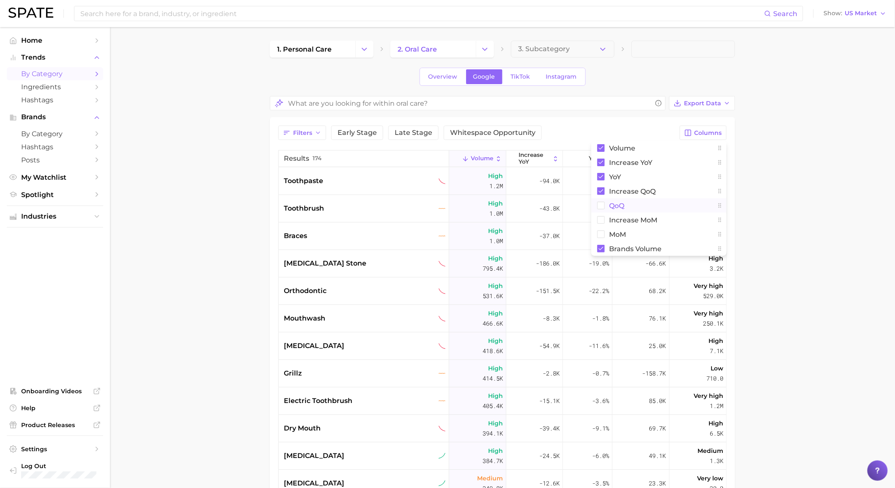
click at [615, 209] on span "QoQ" at bounding box center [616, 205] width 15 height 7
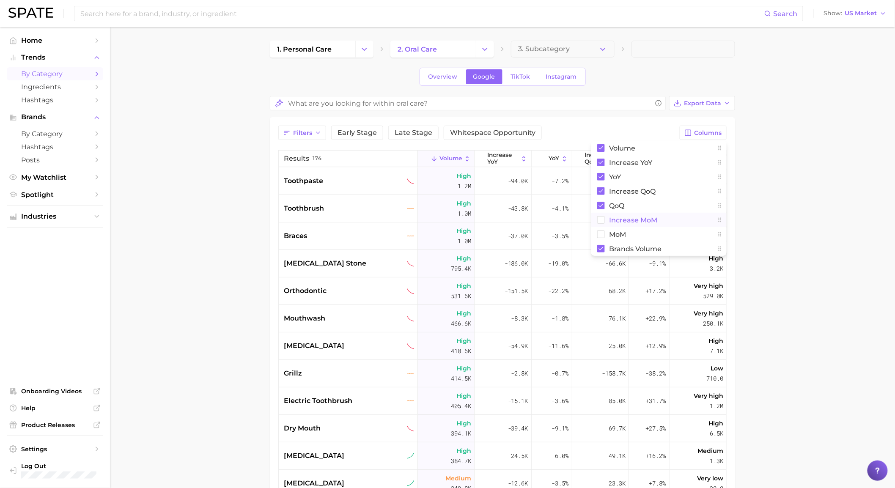
drag, startPoint x: 616, startPoint y: 217, endPoint x: 616, endPoint y: 225, distance: 8.0
click at [616, 218] on span "increase MoM" at bounding box center [633, 220] width 48 height 7
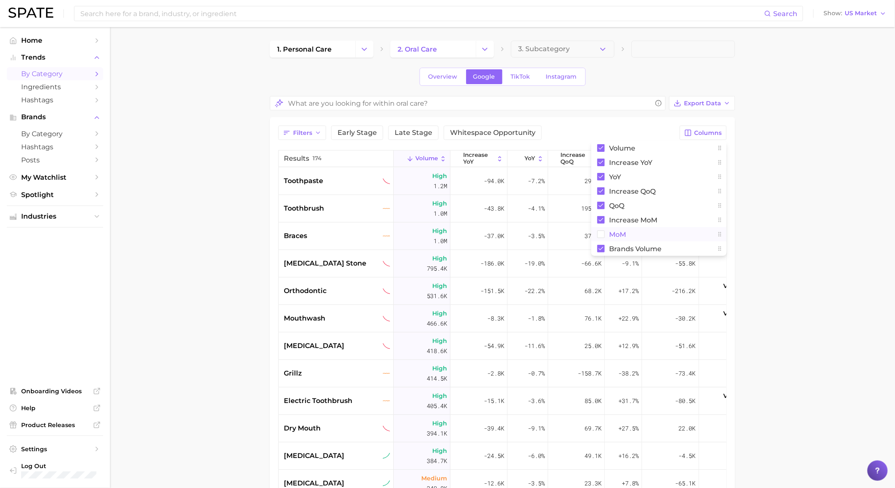
click at [616, 232] on span "MoM" at bounding box center [617, 234] width 17 height 7
click at [722, 107] on button "Export Data" at bounding box center [702, 103] width 66 height 14
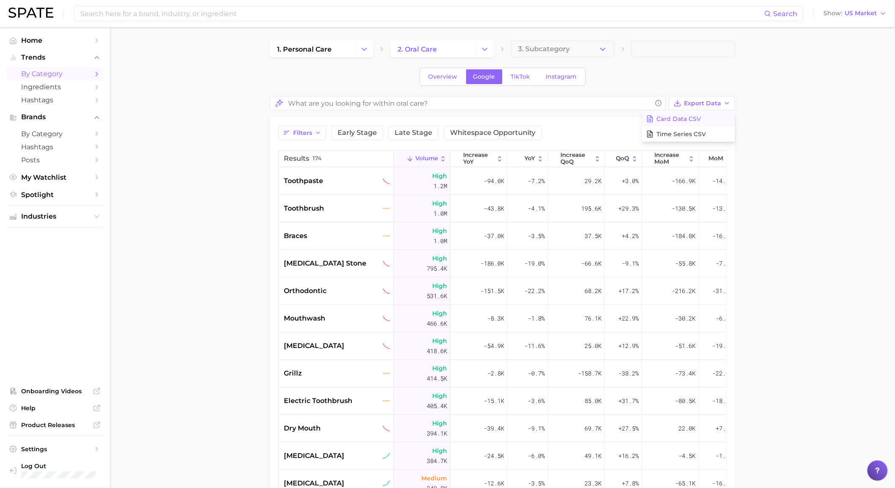
click at [717, 115] on button "Card Data CSV" at bounding box center [688, 118] width 93 height 15
click at [486, 48] on polyline "Change Category" at bounding box center [485, 49] width 5 height 2
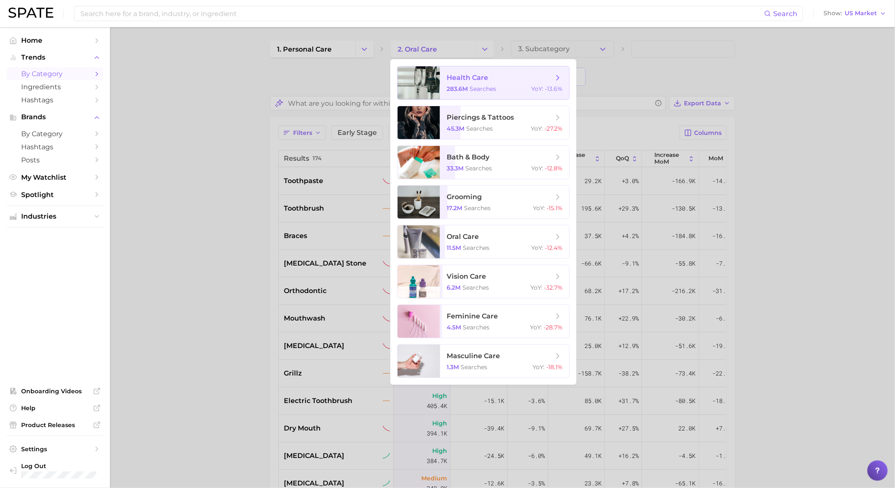
click at [488, 75] on span "health care" at bounding box center [500, 77] width 107 height 9
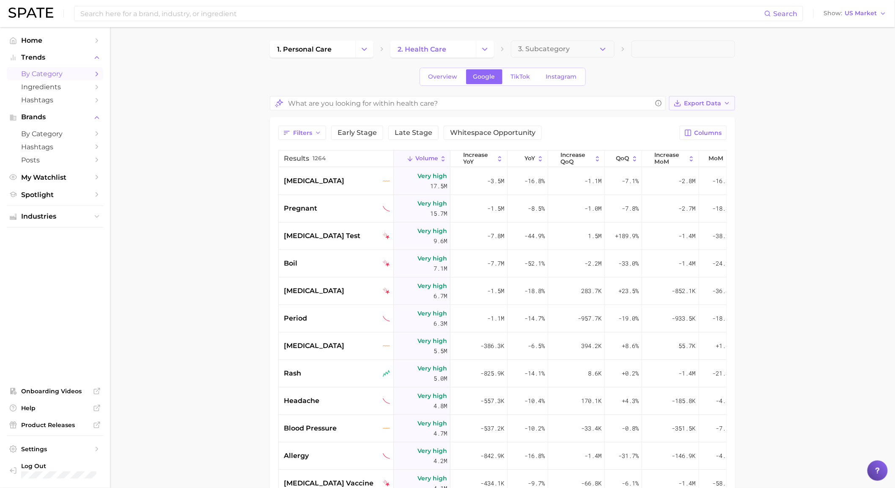
click at [700, 104] on span "Export Data" at bounding box center [702, 103] width 37 height 7
click at [687, 123] on button "Card Data CSV" at bounding box center [688, 118] width 93 height 15
click at [474, 45] on link "2. health care" at bounding box center [432, 49] width 85 height 17
click at [480, 45] on icon "Change Category" at bounding box center [484, 49] width 9 height 9
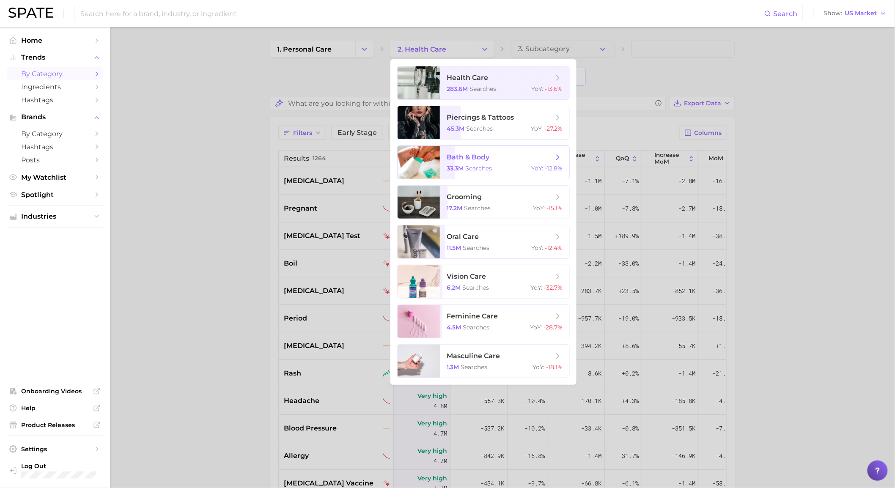
click at [498, 172] on div "33.3m searches YoY : -12.8%" at bounding box center [505, 169] width 116 height 8
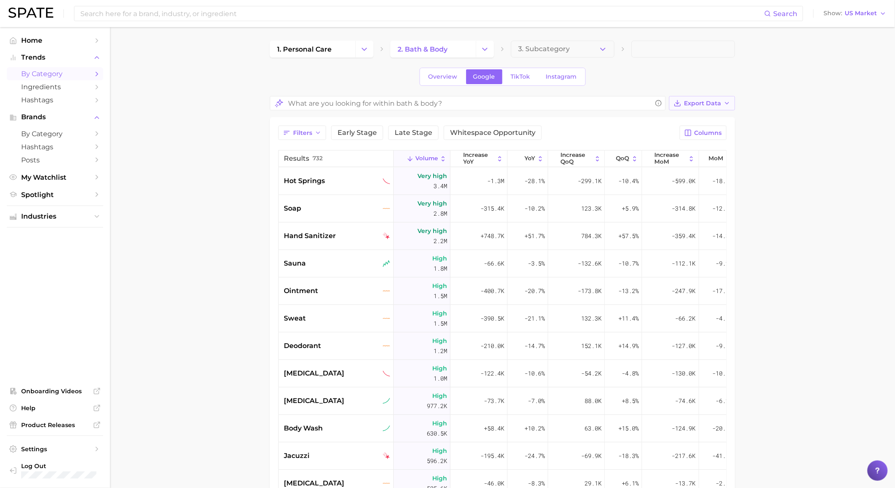
click at [717, 106] on span "Export Data" at bounding box center [702, 103] width 37 height 7
click at [715, 113] on button "Card Data CSV" at bounding box center [688, 118] width 93 height 15
click at [483, 41] on button "Change Category" at bounding box center [485, 49] width 18 height 17
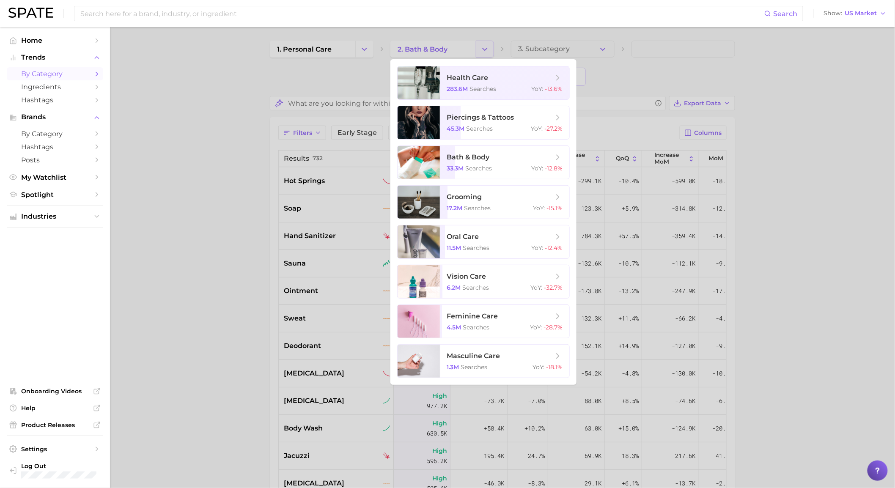
click at [483, 41] on div at bounding box center [447, 244] width 895 height 488
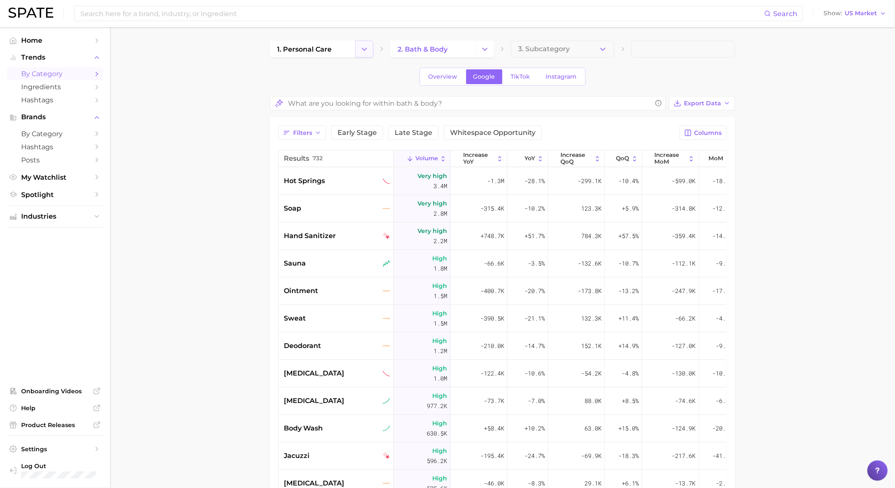
click at [365, 51] on icon "Change Category" at bounding box center [364, 49] width 9 height 9
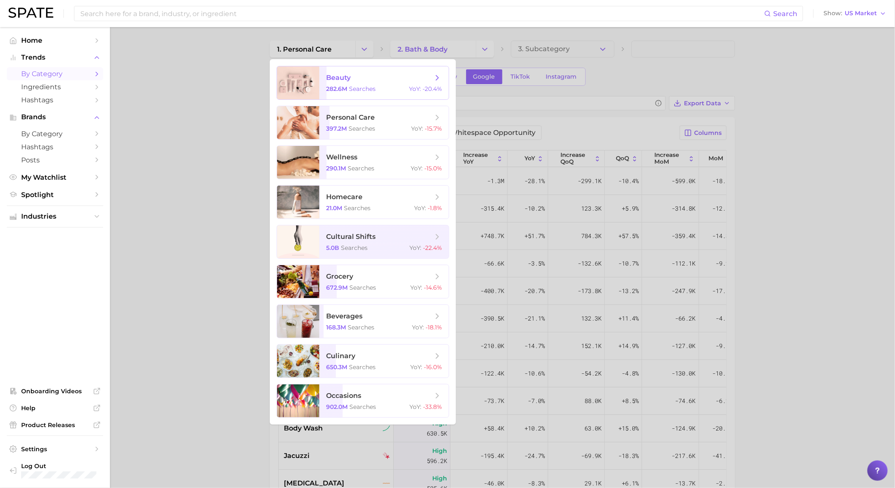
click at [369, 77] on span "beauty" at bounding box center [379, 77] width 107 height 9
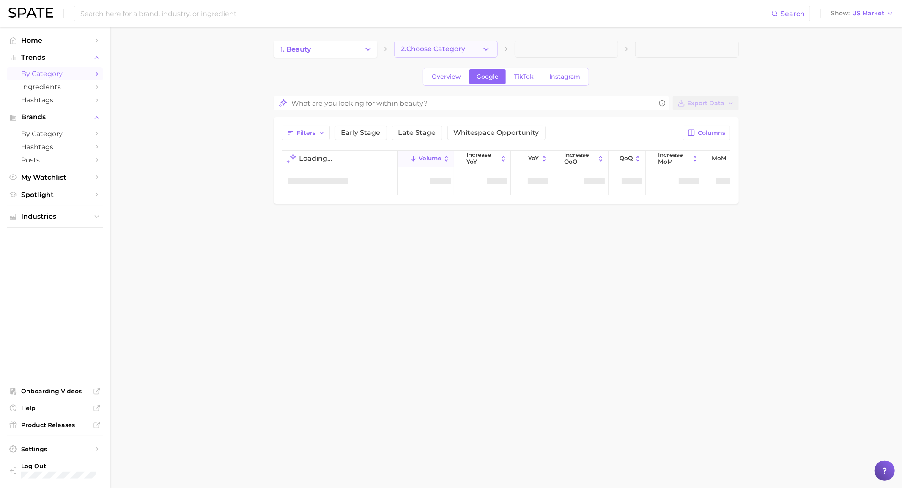
click at [491, 49] on button "2. Choose Category" at bounding box center [446, 49] width 104 height 17
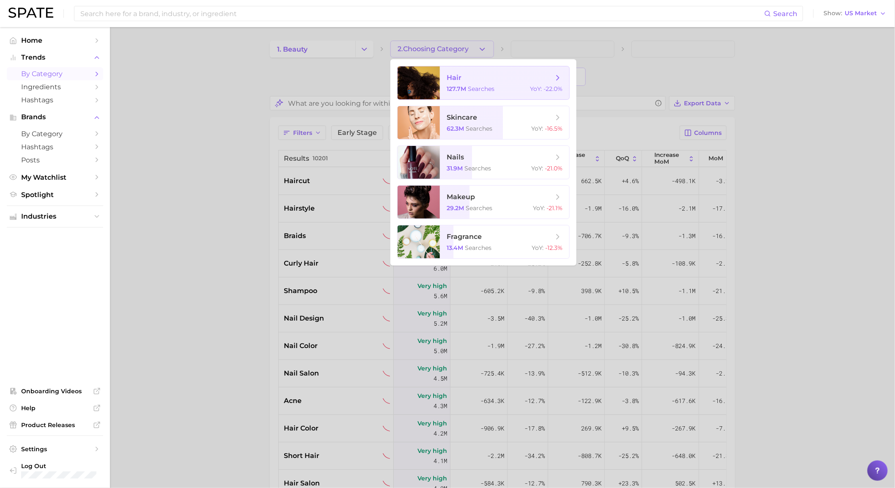
click at [484, 80] on span "hair" at bounding box center [500, 77] width 107 height 9
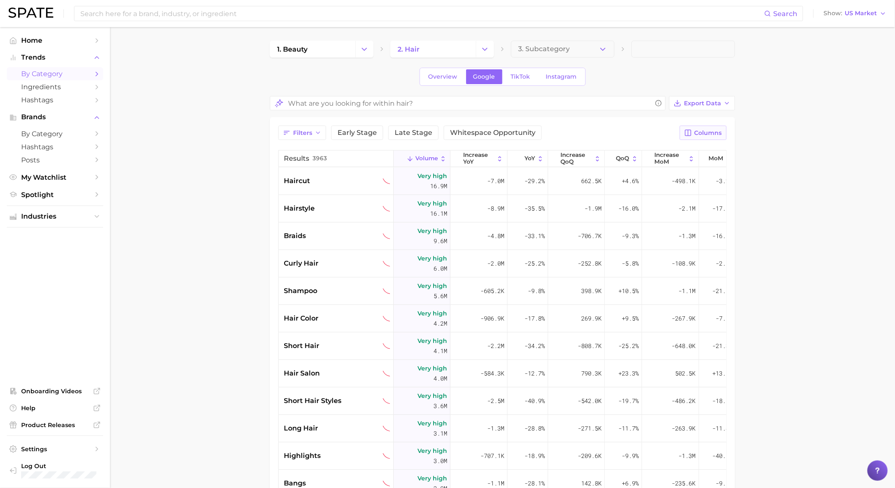
click at [704, 132] on span "Columns" at bounding box center [707, 132] width 27 height 7
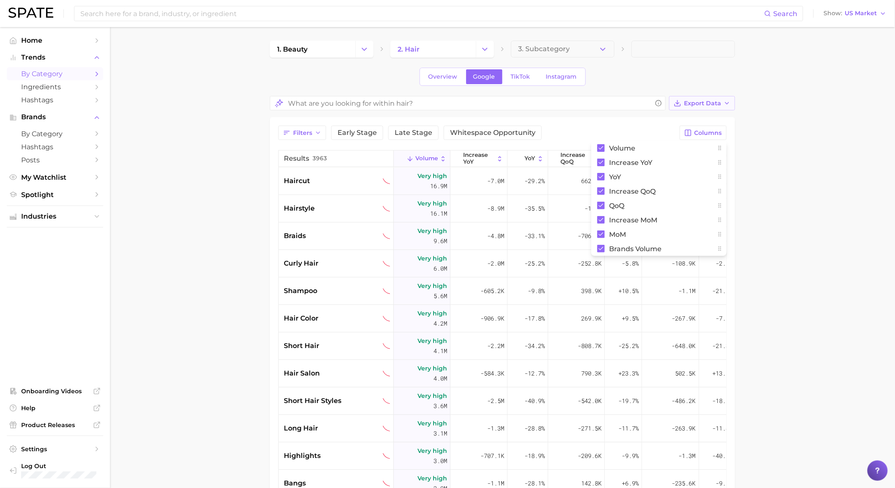
click at [704, 107] on button "Export Data" at bounding box center [702, 103] width 66 height 14
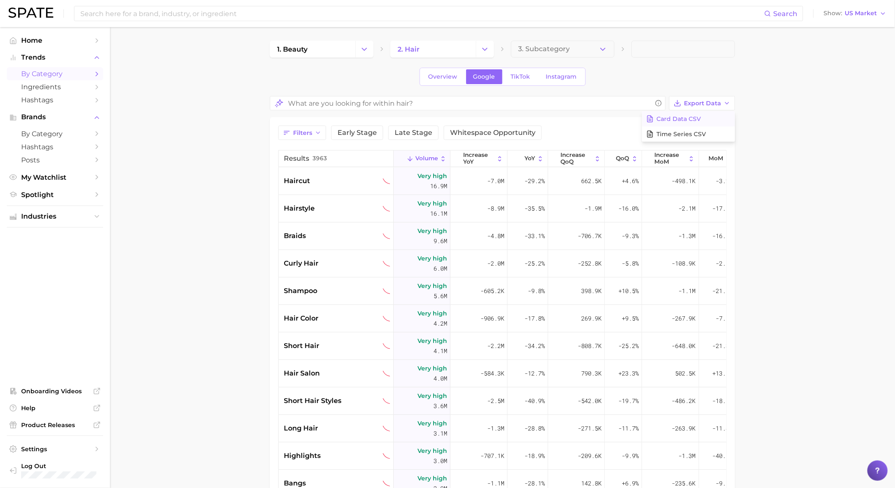
click at [701, 116] on button "Card Data CSV" at bounding box center [688, 118] width 93 height 15
click at [539, 44] on button "3. Subcategory" at bounding box center [563, 49] width 104 height 17
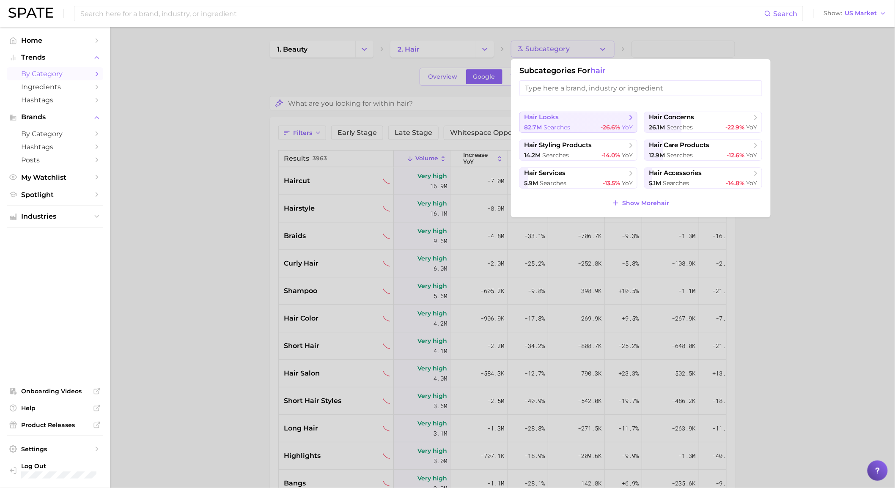
click at [578, 117] on span "hair looks" at bounding box center [575, 117] width 103 height 8
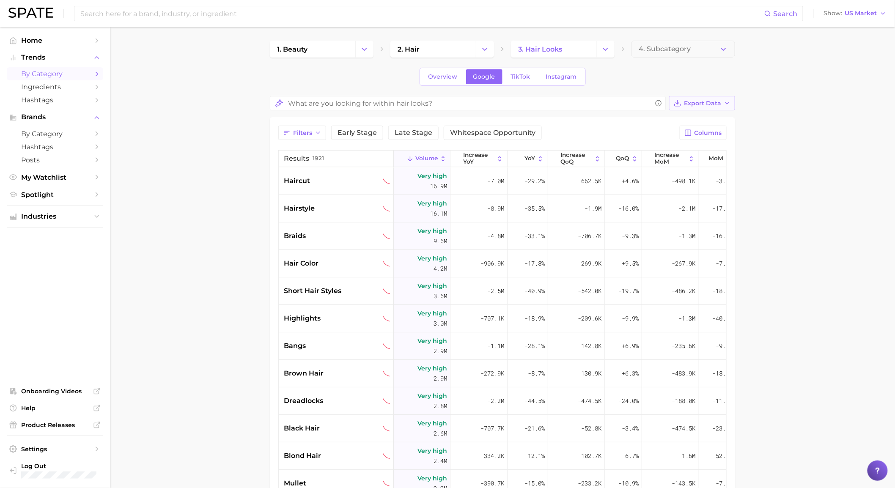
click at [702, 99] on button "Export Data" at bounding box center [702, 103] width 66 height 14
click at [732, 93] on div "1. beauty 2. hair 3. hair looks 4. Subcategory Overview Google TikTok Instagram…" at bounding box center [502, 344] width 465 height 606
click at [724, 136] on button "Columns" at bounding box center [703, 133] width 47 height 14
click at [766, 130] on main "1. beauty 2. hair 3. hair looks 4. Subcategory Overview Google TikTok Instagram…" at bounding box center [502, 358] width 785 height 662
click at [718, 102] on span "Export Data" at bounding box center [702, 103] width 37 height 7
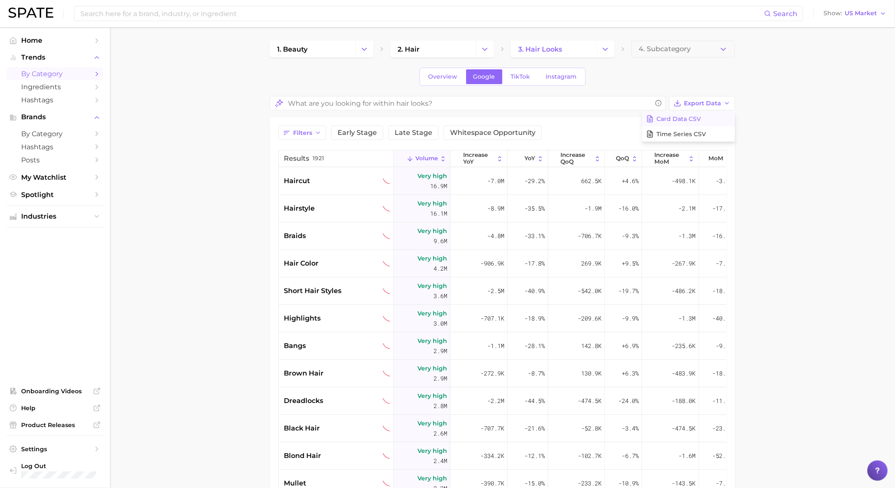
click at [709, 120] on button "Card Data CSV" at bounding box center [688, 118] width 93 height 15
click at [483, 49] on icon "Change Category" at bounding box center [484, 49] width 9 height 9
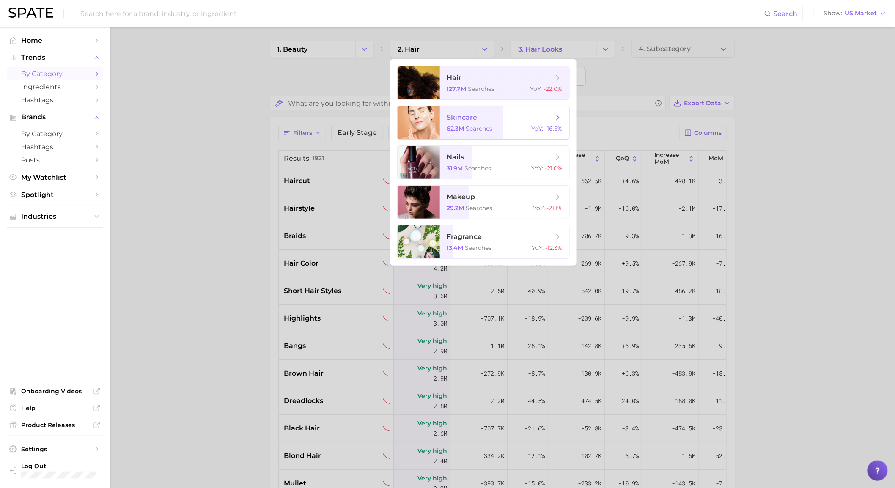
click at [488, 121] on span "skincare" at bounding box center [500, 117] width 107 height 9
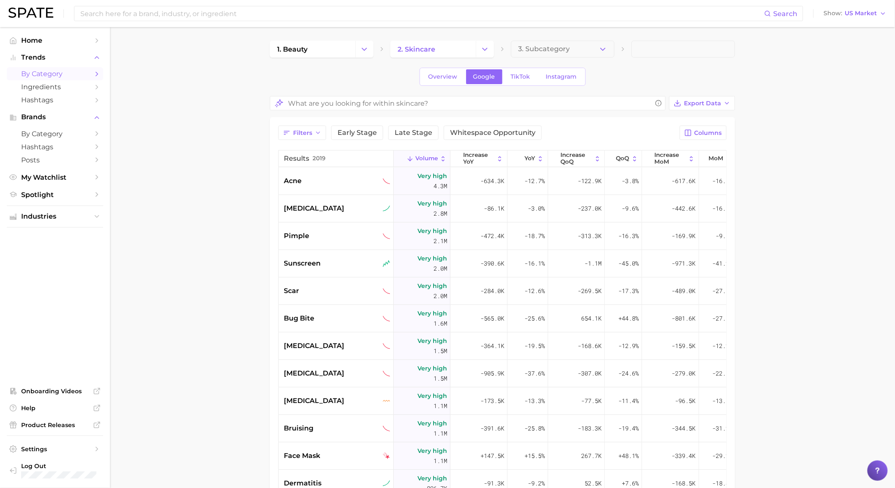
click at [619, 81] on div "Overview Google TikTok Instagram" at bounding box center [502, 77] width 465 height 18
click at [690, 104] on span "Export Data" at bounding box center [702, 103] width 37 height 7
click at [687, 115] on span "Card Data CSV" at bounding box center [678, 118] width 44 height 7
click at [491, 44] on button "Change Category" at bounding box center [485, 49] width 18 height 17
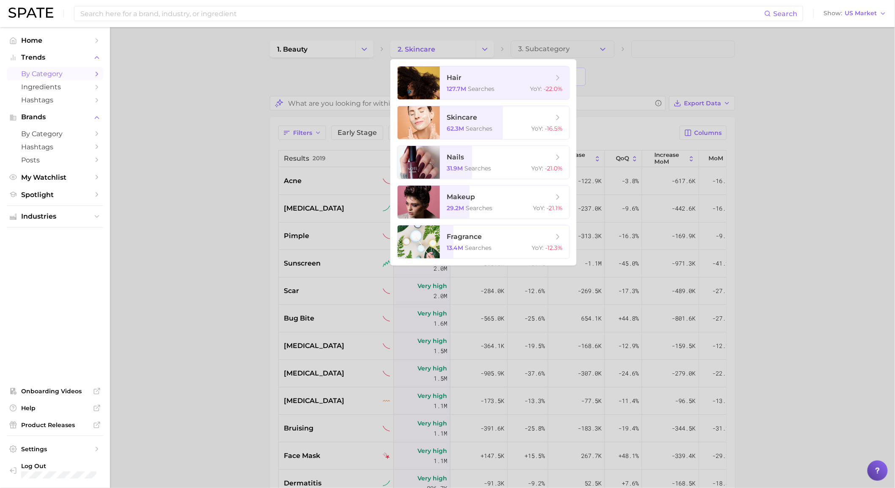
click at [362, 51] on div at bounding box center [447, 244] width 895 height 488
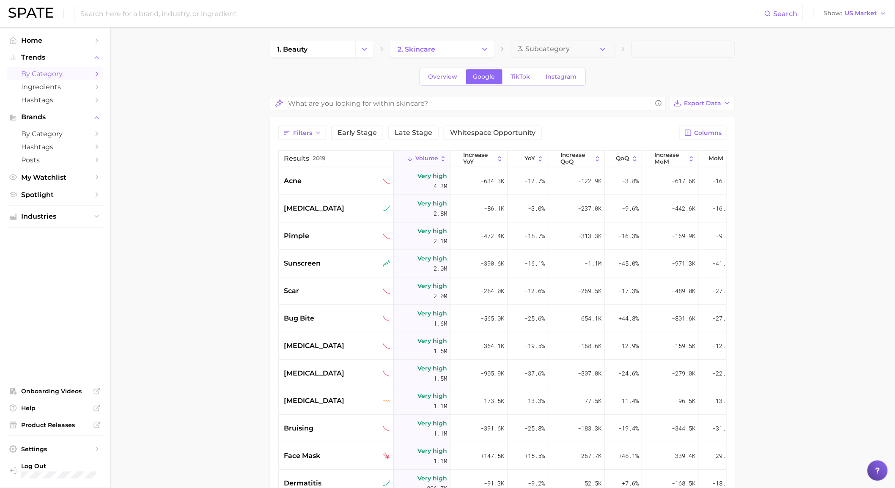
click at [362, 51] on icon "Change Category" at bounding box center [364, 49] width 9 height 9
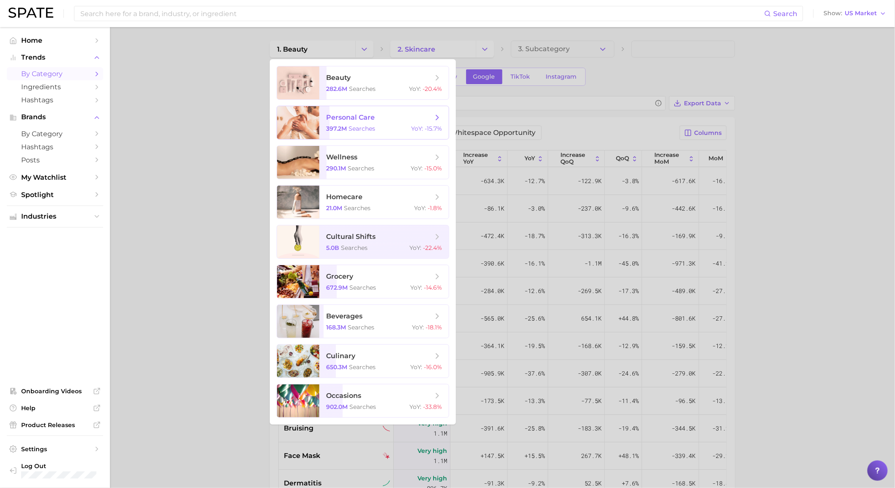
click at [377, 117] on span "personal care" at bounding box center [379, 117] width 107 height 9
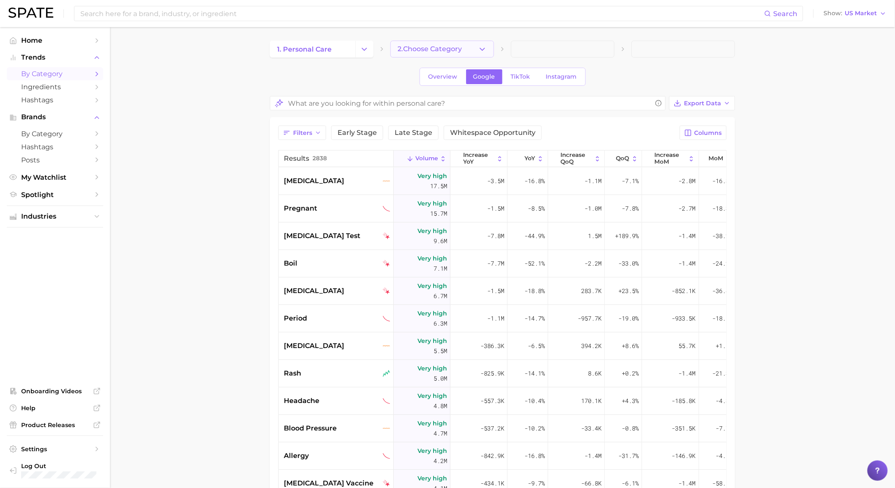
click at [491, 52] on button "2. Choose Category" at bounding box center [442, 49] width 104 height 17
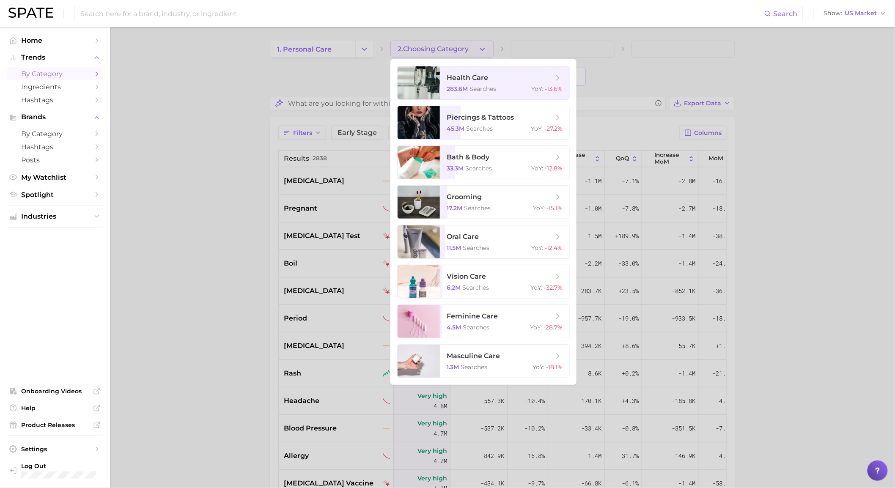
click at [343, 44] on div at bounding box center [447, 244] width 895 height 488
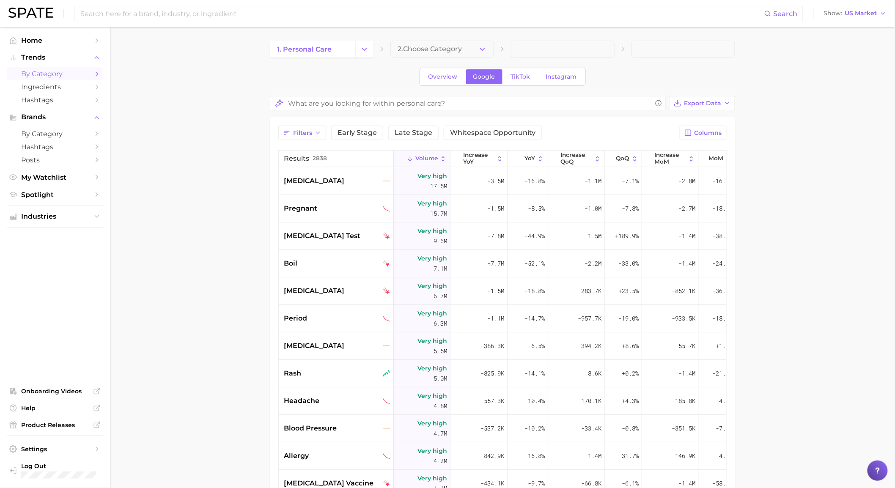
click at [360, 48] on button "Change Category" at bounding box center [364, 49] width 18 height 17
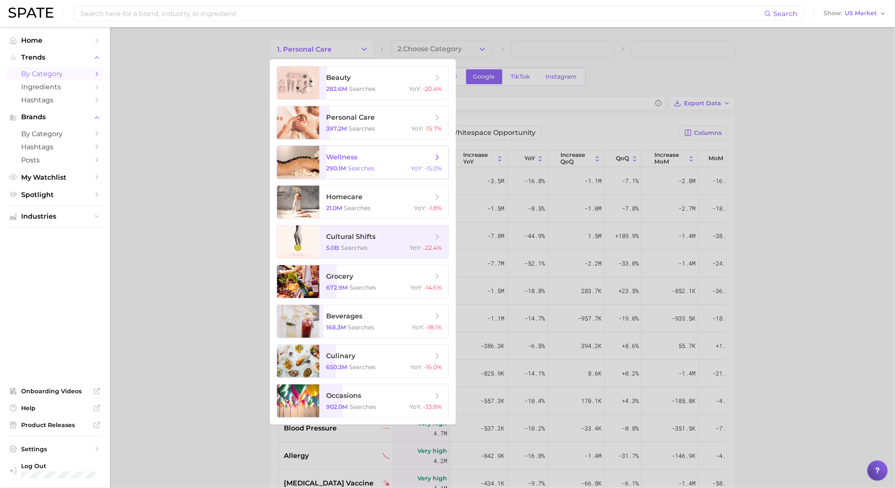
click at [360, 156] on span "wellness" at bounding box center [379, 157] width 107 height 9
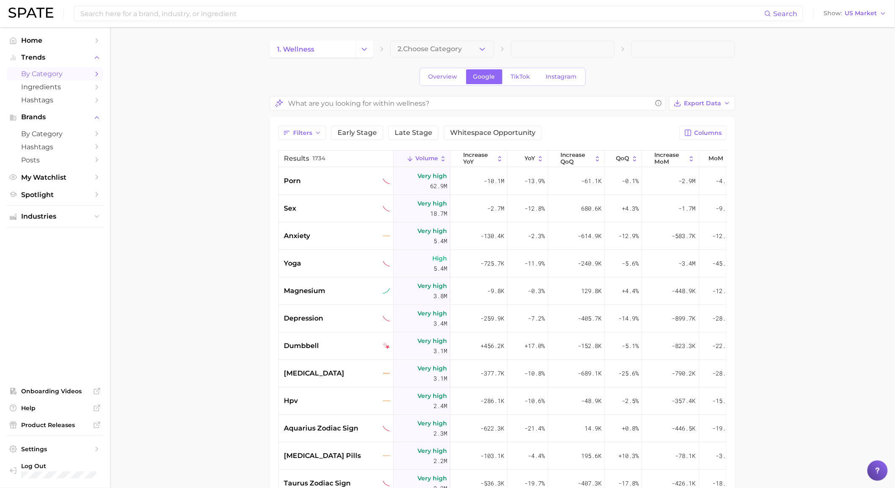
click at [479, 47] on icon "button" at bounding box center [482, 49] width 9 height 9
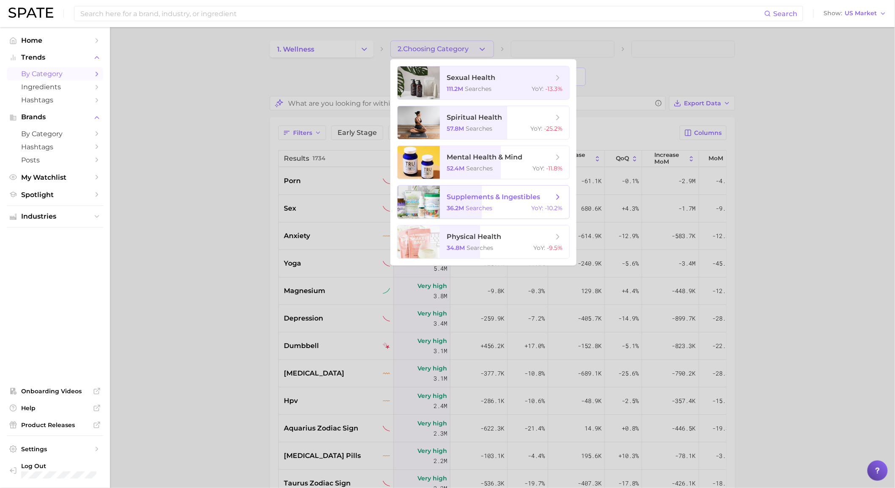
click at [481, 200] on span "supplements & ingestibles" at bounding box center [493, 197] width 93 height 8
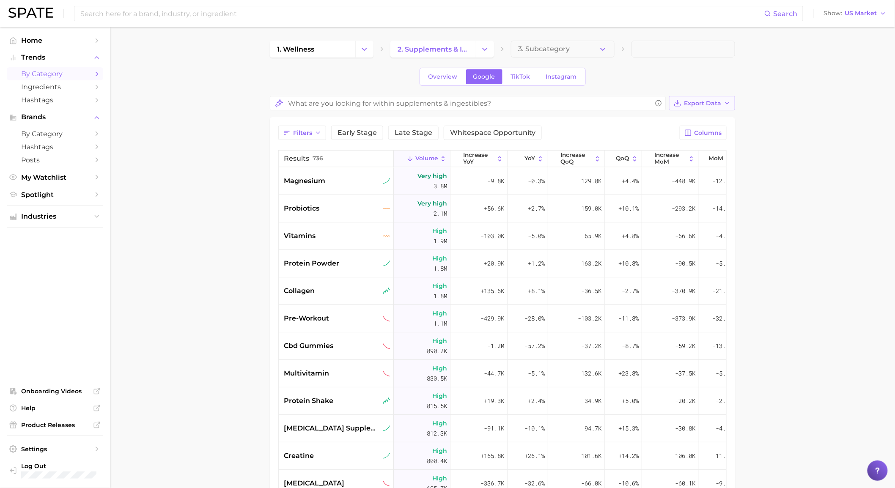
click at [724, 103] on icon "button" at bounding box center [727, 103] width 7 height 7
click at [715, 116] on button "Card Data CSV" at bounding box center [688, 118] width 93 height 15
drag, startPoint x: 592, startPoint y: 107, endPoint x: 541, endPoint y: 89, distance: 53.6
click at [592, 107] on input "What are you looking for within supplements & ingestibles?" at bounding box center [470, 103] width 364 height 16
click at [512, 79] on span "TikTok" at bounding box center [520, 76] width 19 height 7
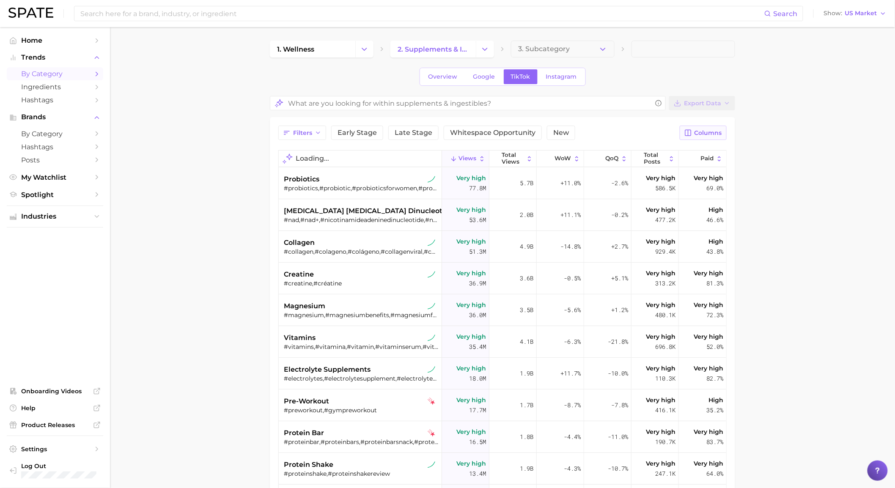
drag, startPoint x: 710, startPoint y: 132, endPoint x: 709, endPoint y: 139, distance: 6.8
click at [710, 132] on span "Columns" at bounding box center [707, 132] width 27 height 7
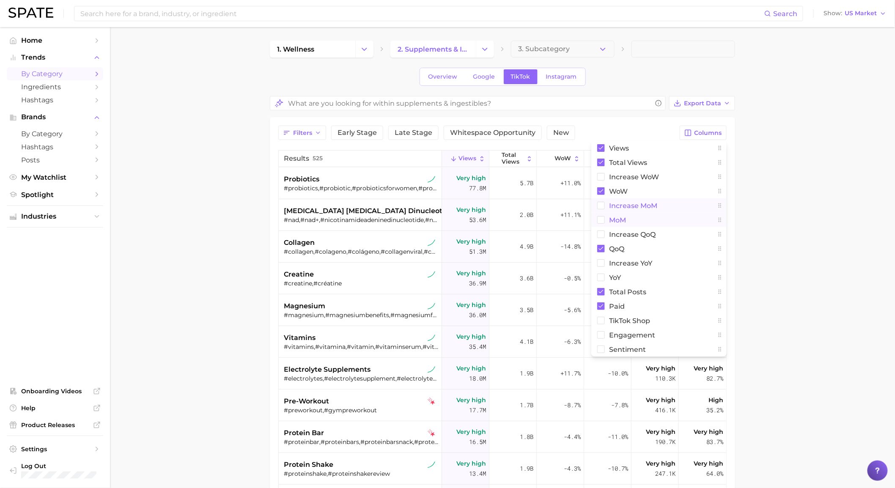
click at [620, 212] on button "increase MoM" at bounding box center [658, 205] width 135 height 14
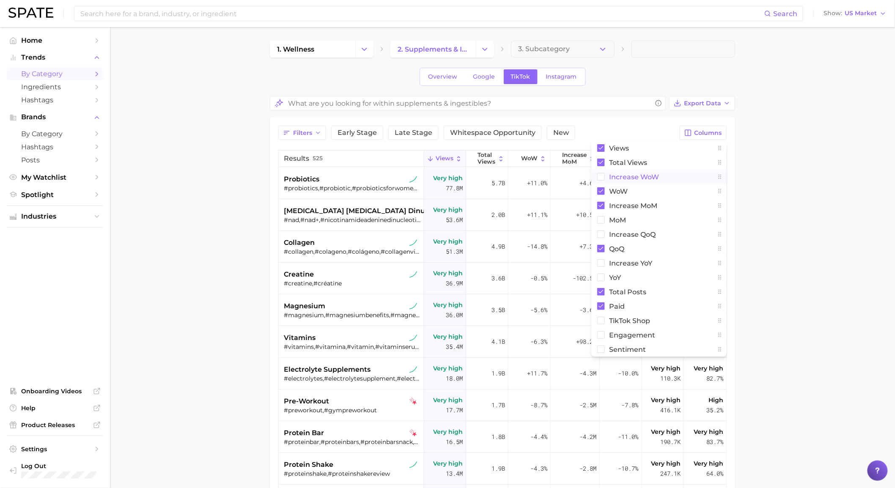
click at [621, 178] on span "Increase WoW" at bounding box center [634, 176] width 50 height 7
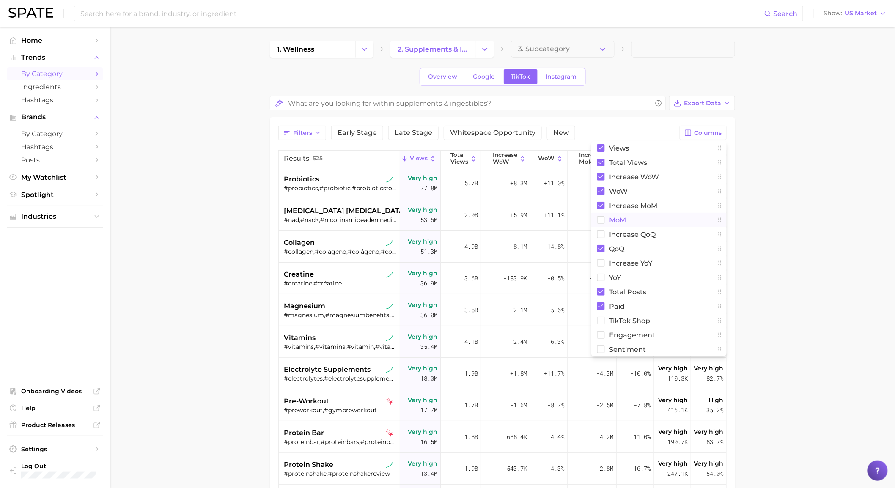
click at [622, 221] on span "MoM" at bounding box center [617, 220] width 17 height 7
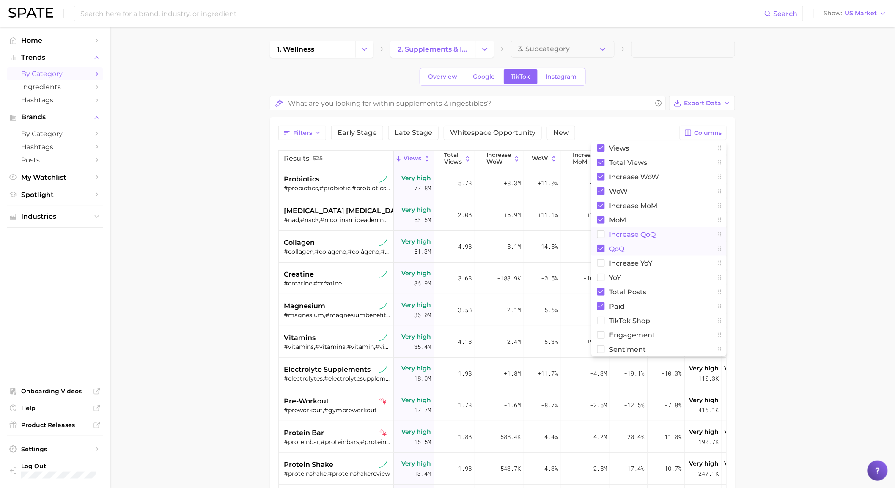
click at [619, 239] on button "increase QoQ" at bounding box center [658, 234] width 135 height 14
drag, startPoint x: 620, startPoint y: 258, endPoint x: 620, endPoint y: 270, distance: 11.4
click at [622, 260] on span "increase YoY" at bounding box center [630, 263] width 43 height 7
click at [618, 277] on span "YoY" at bounding box center [615, 277] width 12 height 7
click at [628, 321] on span "TikTok Shop" at bounding box center [629, 320] width 41 height 7
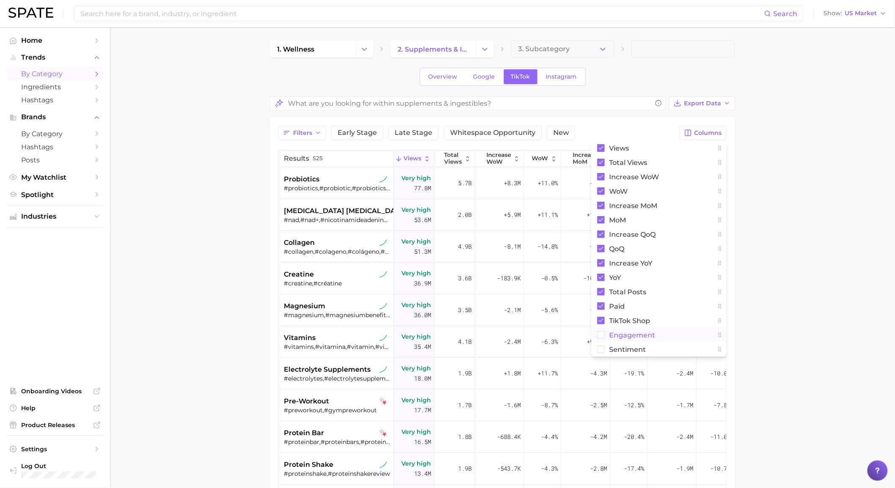
click at [626, 332] on span "engagement" at bounding box center [632, 335] width 46 height 7
click at [626, 343] on button "Sentiment" at bounding box center [658, 349] width 135 height 14
click at [798, 189] on main "1. wellness 2. supplements & ingestibles 3. Subcategory Overview Google TikTok …" at bounding box center [502, 358] width 785 height 662
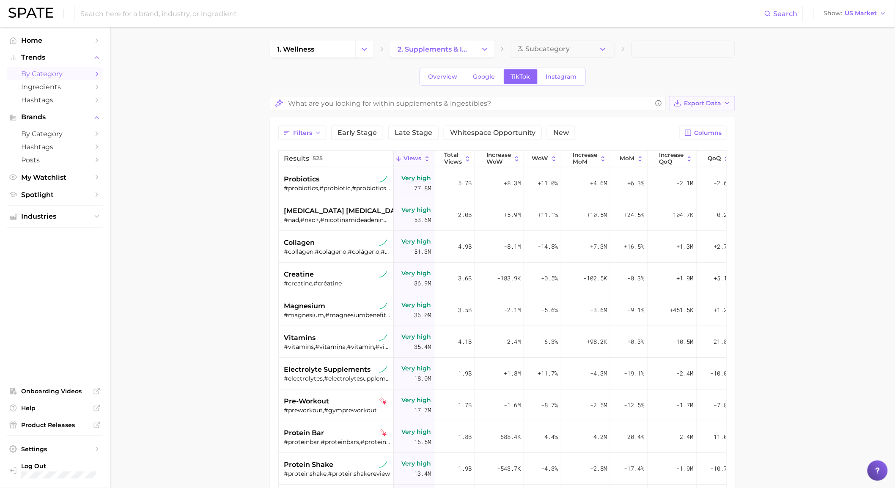
click at [692, 104] on span "Export Data" at bounding box center [702, 103] width 37 height 7
click at [680, 120] on span "Table Data CSV" at bounding box center [679, 118] width 47 height 7
click at [369, 52] on button "Change Category" at bounding box center [364, 49] width 18 height 17
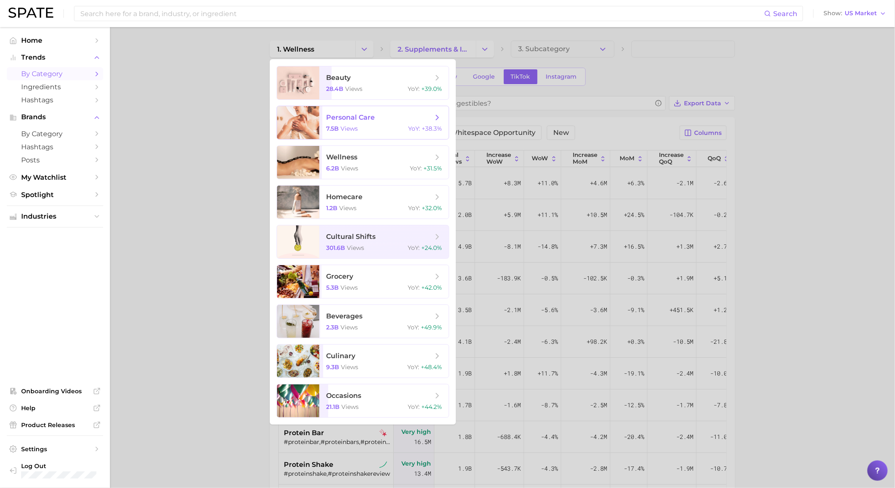
click at [369, 116] on span "personal care" at bounding box center [350, 117] width 49 height 8
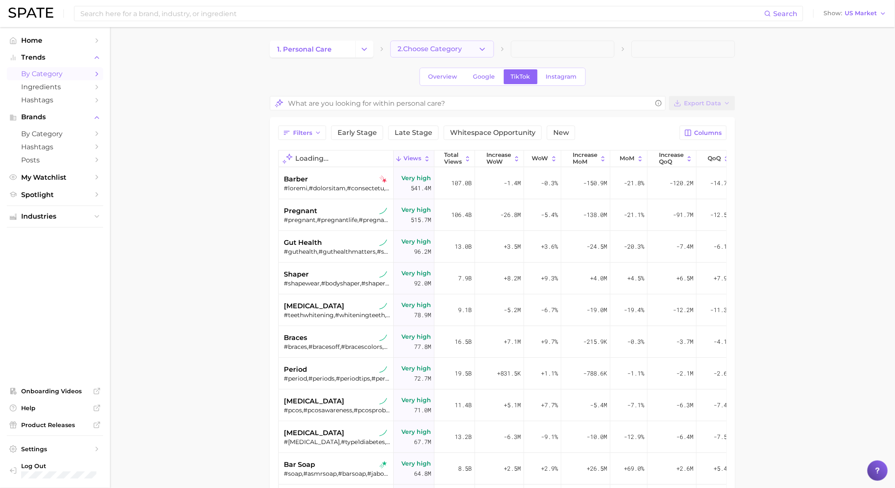
click at [480, 47] on icon "button" at bounding box center [482, 49] width 9 height 9
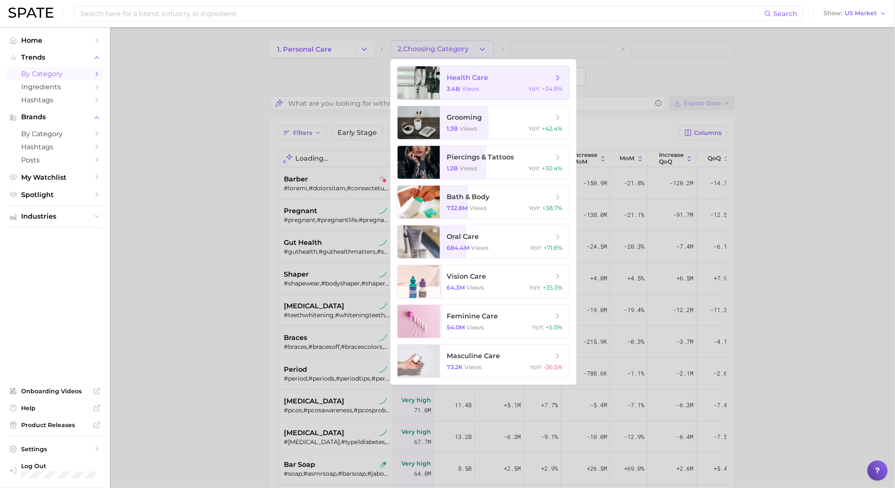
click at [478, 77] on span "health care" at bounding box center [467, 78] width 41 height 8
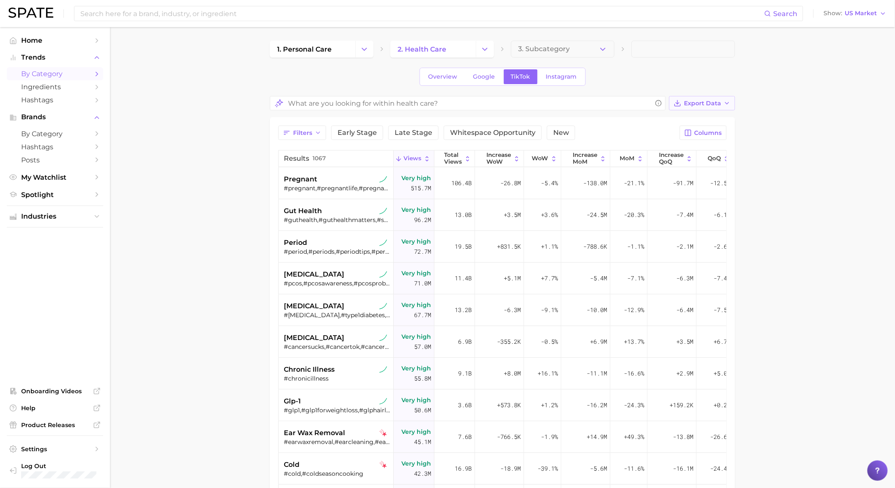
click at [686, 101] on span "Export Data" at bounding box center [702, 103] width 37 height 7
click at [687, 124] on button "Table Data CSV" at bounding box center [688, 118] width 93 height 15
click at [707, 101] on span "Export Data" at bounding box center [702, 103] width 37 height 7
click at [747, 86] on main "1. personal care 2. health care 3. Subcategory Overview Google TikTok Instagram…" at bounding box center [502, 358] width 785 height 662
click at [481, 45] on icon "Change Category" at bounding box center [484, 49] width 9 height 9
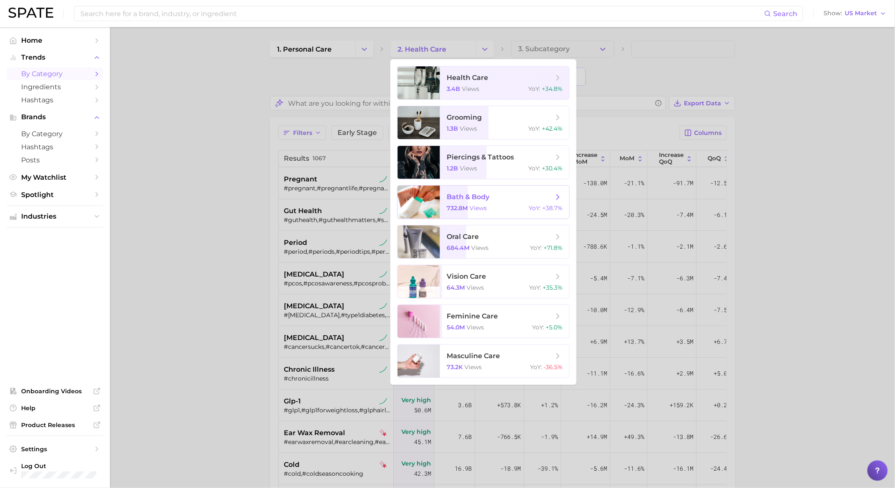
click at [496, 203] on span "bath & body 732.8m views YoY : +38.7%" at bounding box center [504, 202] width 129 height 33
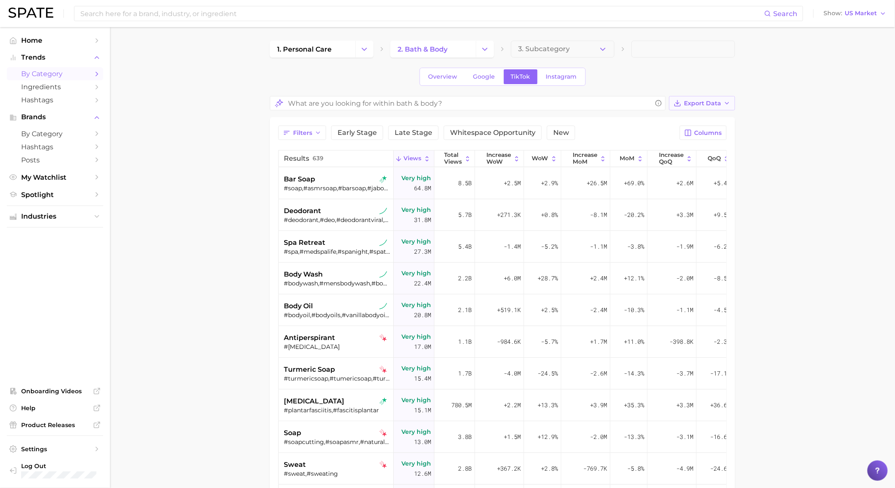
click at [707, 105] on span "Export Data" at bounding box center [702, 103] width 37 height 7
click at [708, 118] on button "Table Data CSV" at bounding box center [688, 118] width 93 height 15
click at [487, 48] on polyline "Change Category" at bounding box center [485, 49] width 5 height 2
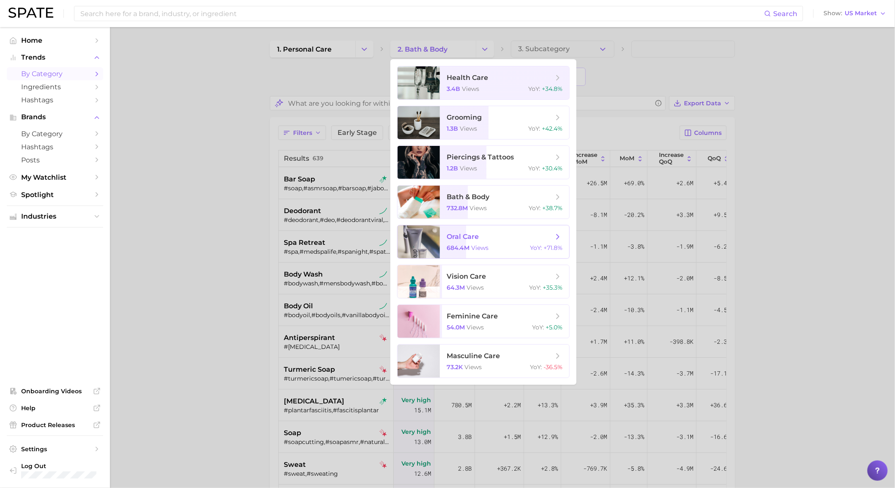
click at [481, 247] on span "views" at bounding box center [479, 248] width 17 height 8
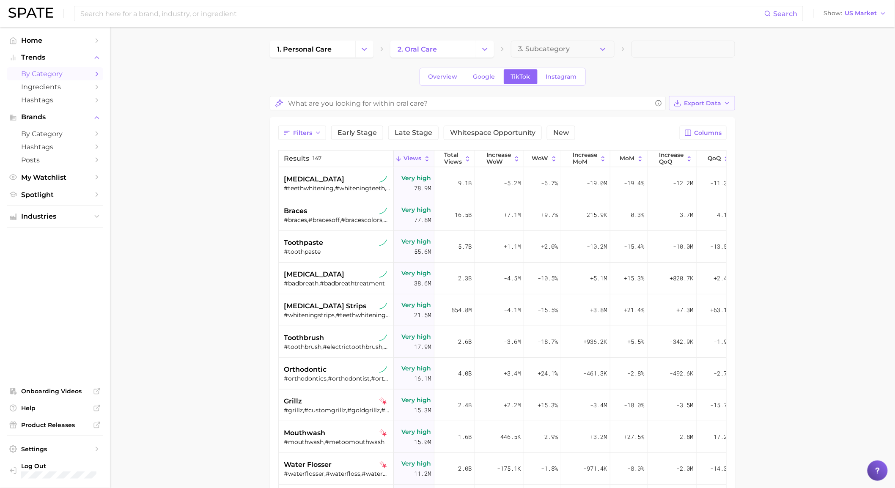
click at [698, 104] on span "Export Data" at bounding box center [702, 103] width 37 height 7
click at [701, 115] on span "Table Data CSV" at bounding box center [679, 118] width 47 height 7
click at [494, 53] on button "Change Category" at bounding box center [485, 49] width 18 height 17
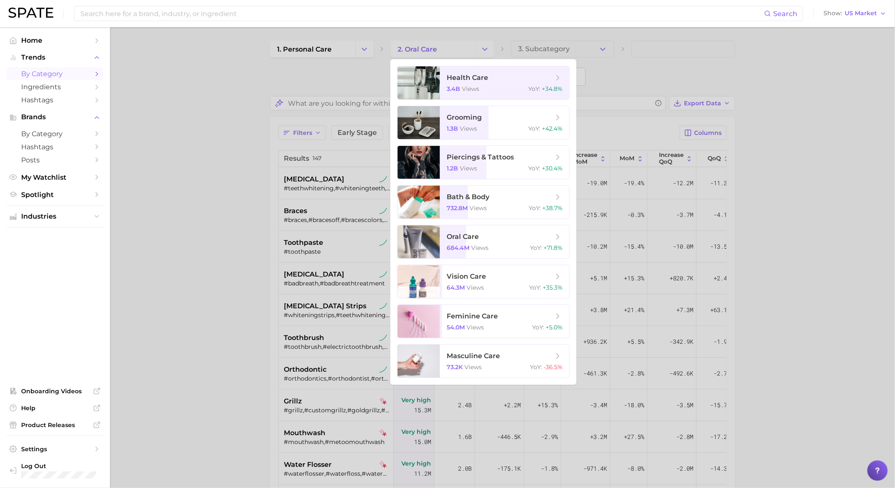
click at [371, 47] on div at bounding box center [447, 244] width 895 height 488
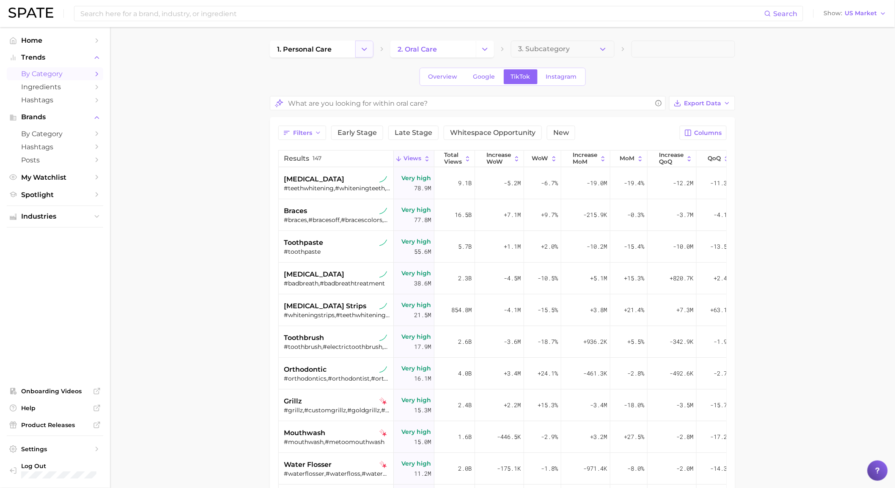
click at [368, 47] on icon "Change Category" at bounding box center [364, 49] width 9 height 9
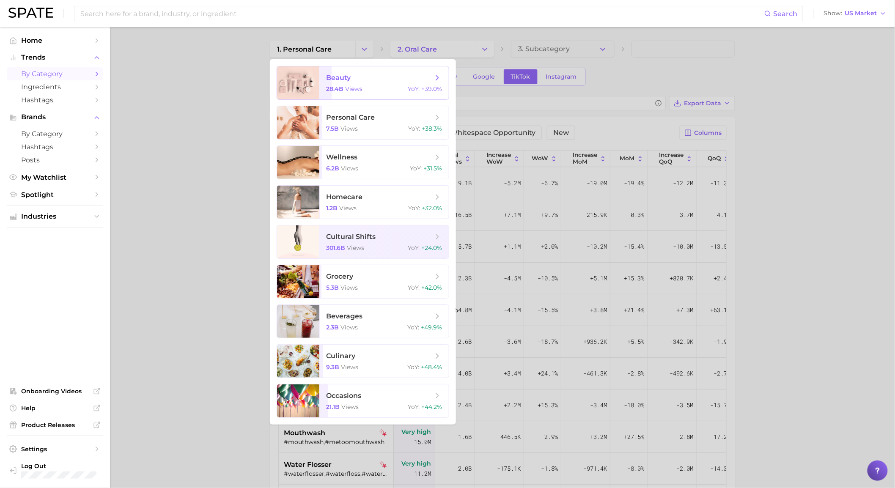
click at [365, 75] on span "beauty" at bounding box center [379, 77] width 107 height 9
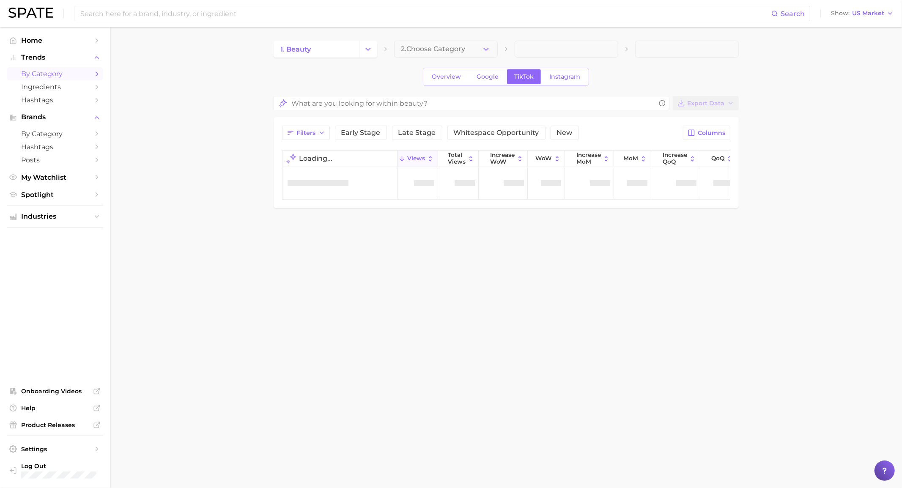
click at [437, 52] on span "2. Choose Category" at bounding box center [433, 49] width 64 height 8
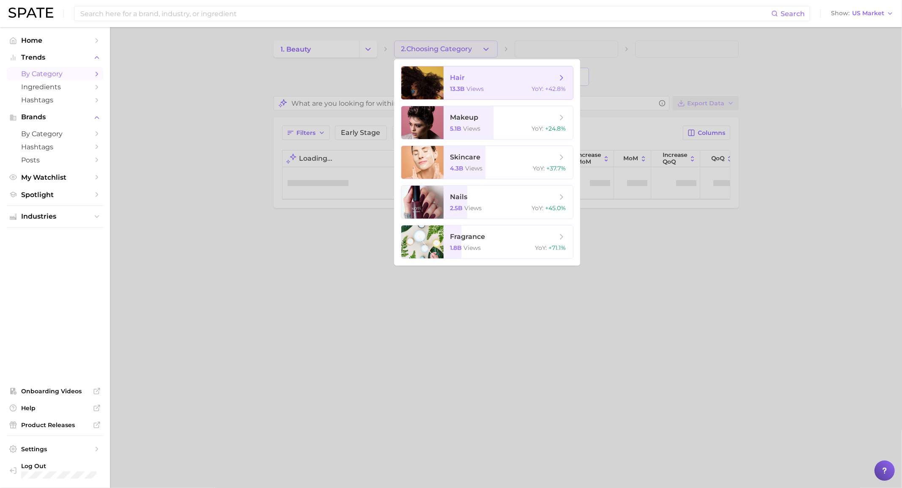
click at [453, 90] on span "13.3b" at bounding box center [457, 89] width 15 height 8
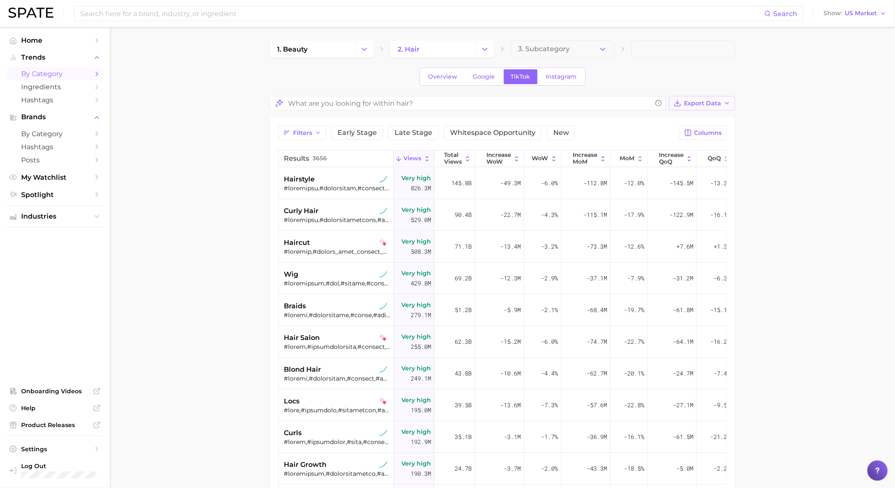
click at [708, 108] on button "Export Data" at bounding box center [702, 103] width 66 height 14
click at [708, 117] on button "Table Data CSV" at bounding box center [688, 118] width 93 height 15
click at [564, 52] on span "3. Subcategory" at bounding box center [544, 49] width 52 height 8
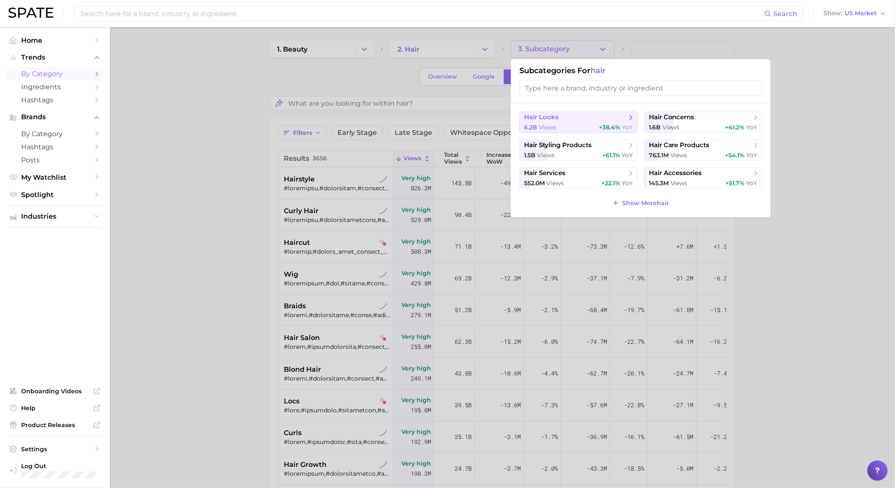
click at [561, 116] on span "hair looks" at bounding box center [575, 117] width 103 height 8
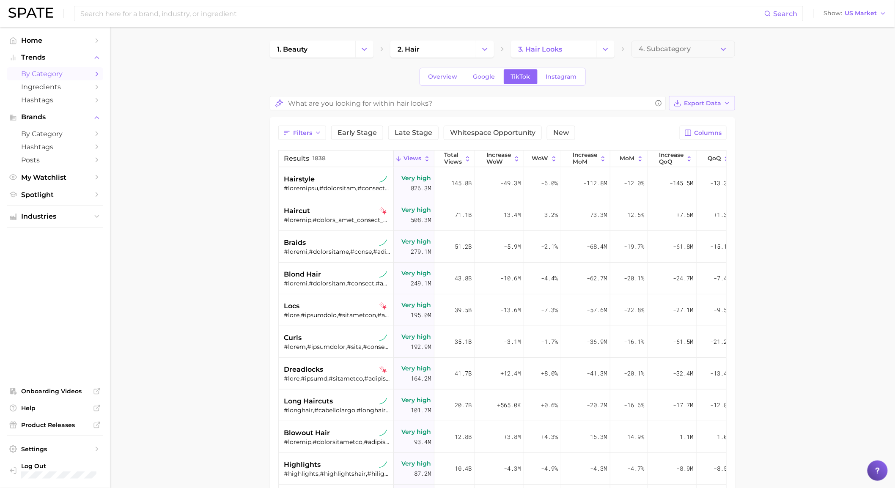
click at [679, 99] on button "Export Data" at bounding box center [702, 103] width 66 height 14
click at [683, 113] on button "Table Data CSV" at bounding box center [688, 118] width 93 height 15
click at [605, 47] on icon "Change Category" at bounding box center [605, 49] width 9 height 9
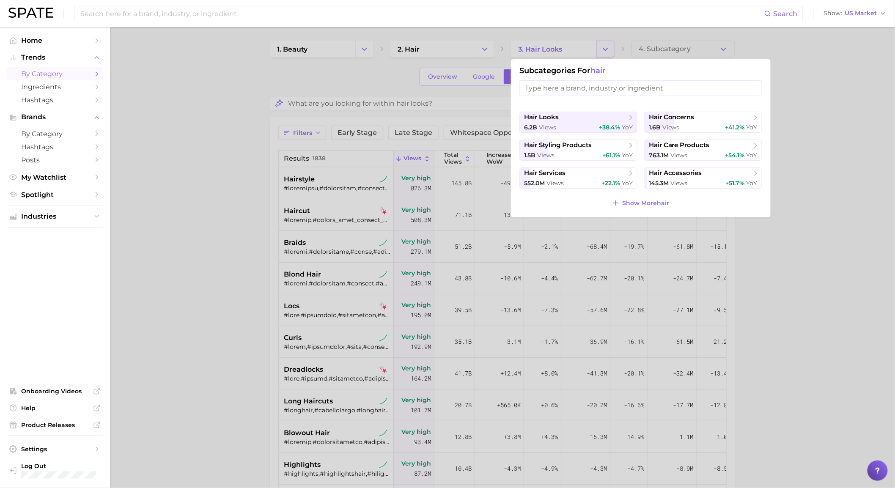
click at [605, 47] on div at bounding box center [447, 244] width 895 height 488
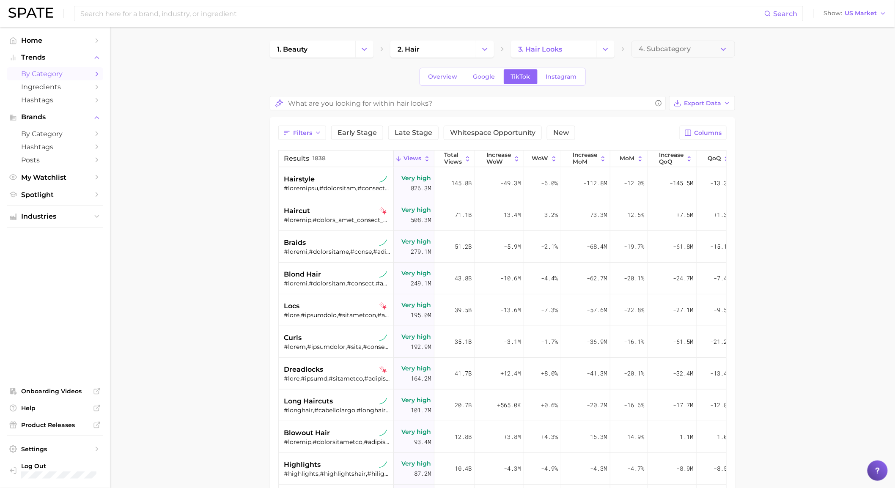
click at [487, 57] on button "Change Category" at bounding box center [485, 49] width 18 height 17
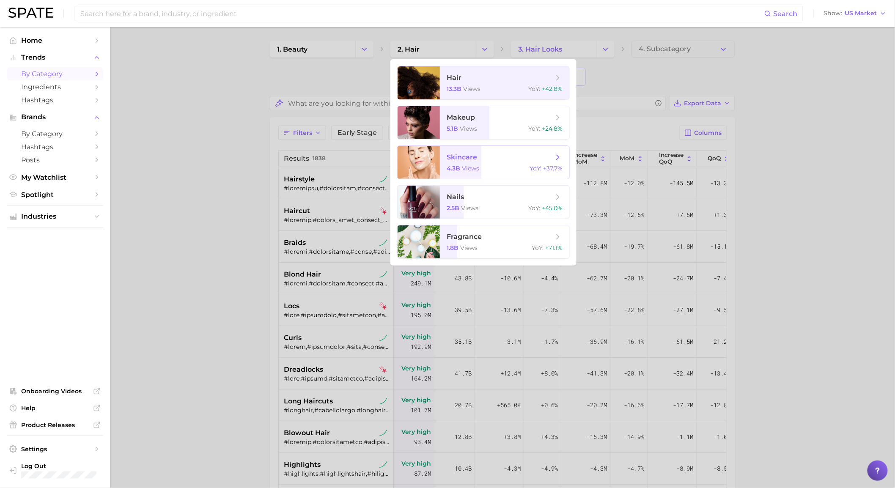
click at [485, 153] on span "skincare" at bounding box center [500, 157] width 107 height 9
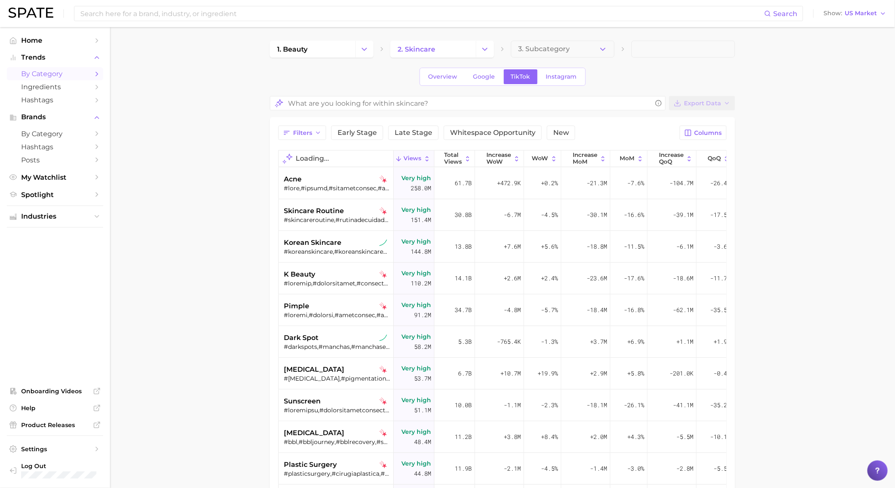
click at [683, 79] on div "Overview Google TikTok Instagram" at bounding box center [502, 77] width 465 height 18
click at [698, 100] on span "Export Data" at bounding box center [702, 103] width 37 height 7
click at [695, 117] on span "Table Data CSV" at bounding box center [679, 118] width 47 height 7
